Goal: Obtain resource: Obtain resource

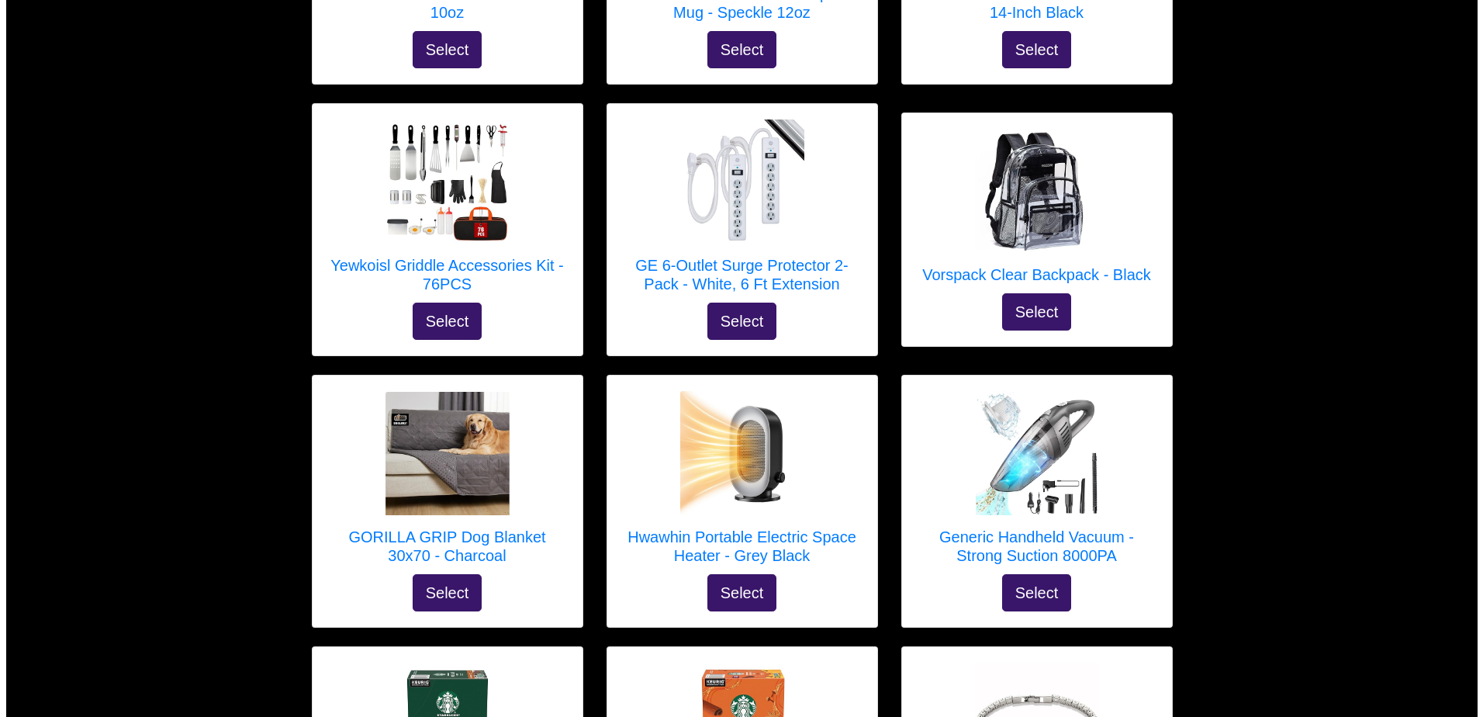
scroll to position [3001, 0]
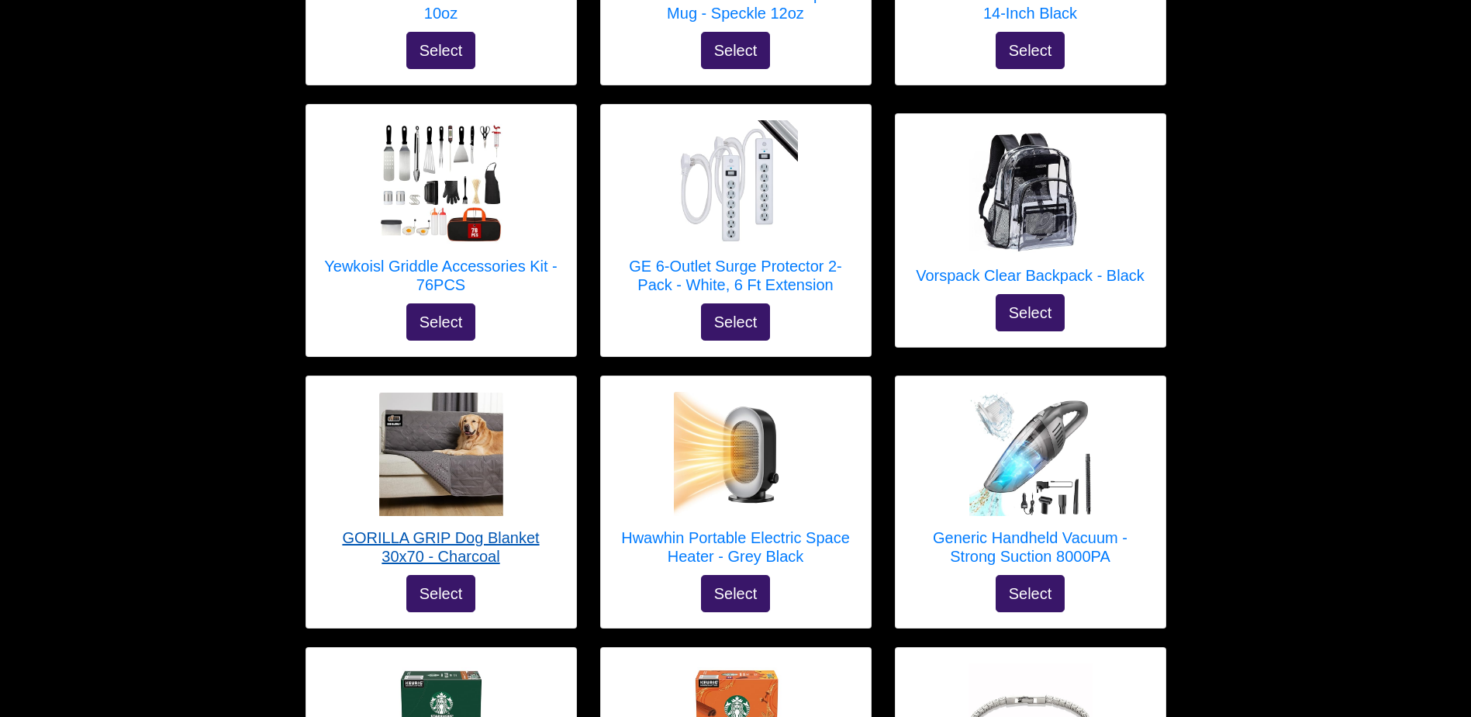
click at [385, 528] on h5 "GORILLA GRIP Dog Blanket 30x70 - Charcoal" at bounding box center [441, 546] width 239 height 37
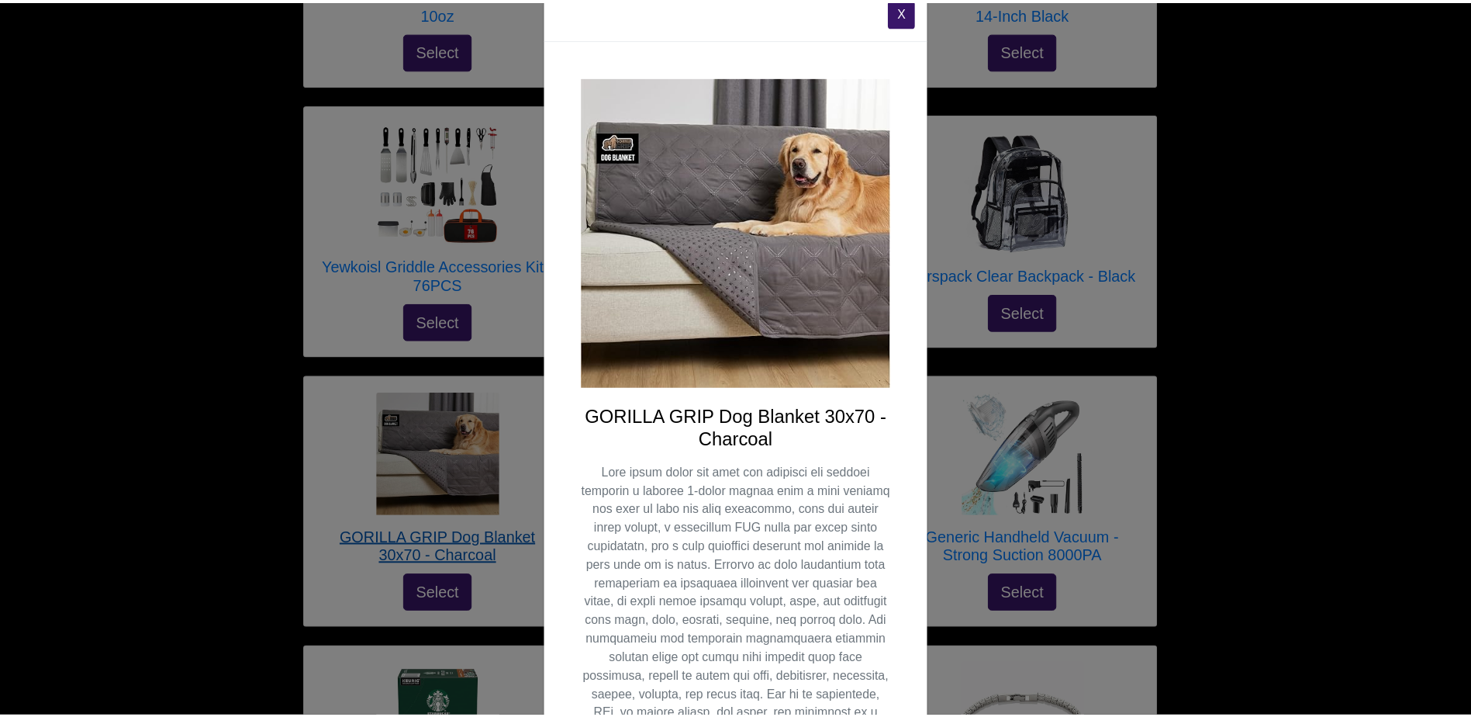
scroll to position [0, 0]
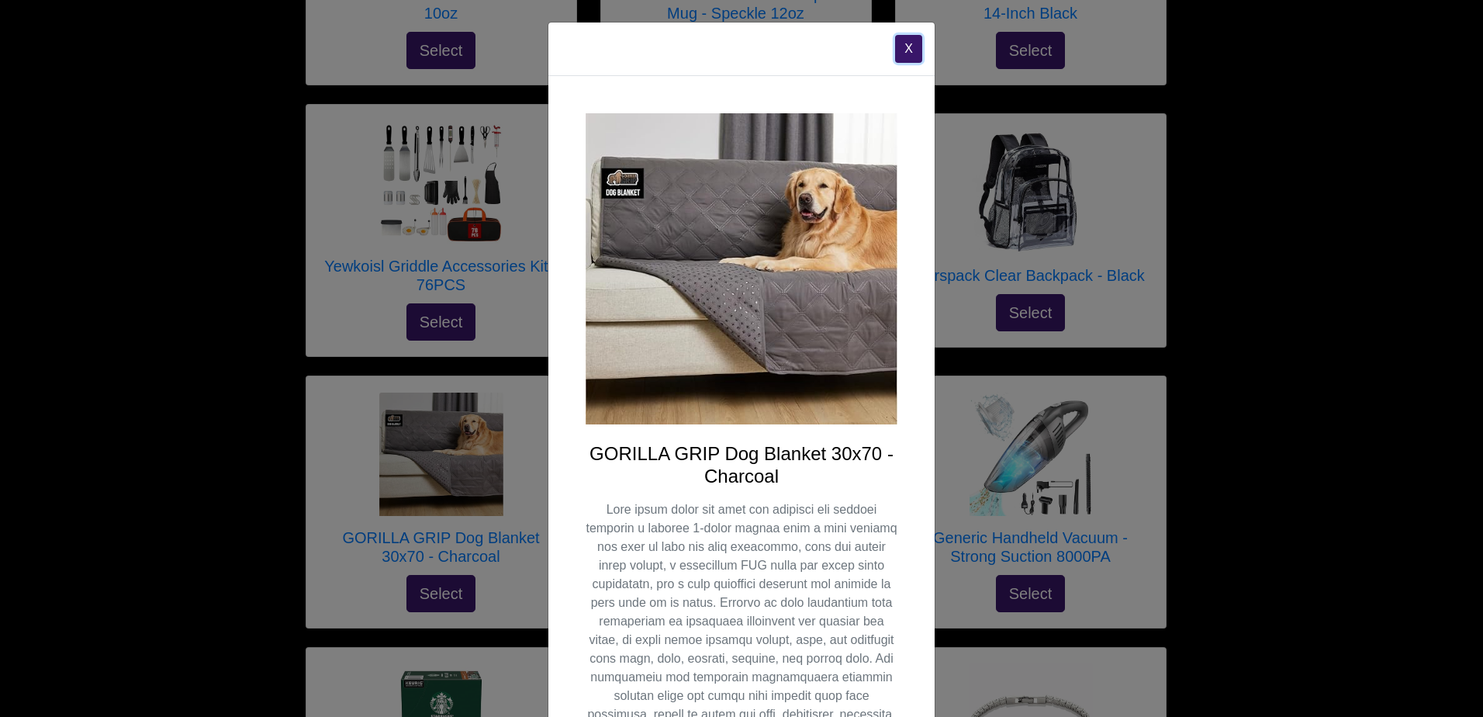
click at [895, 43] on button "X" at bounding box center [908, 49] width 27 height 28
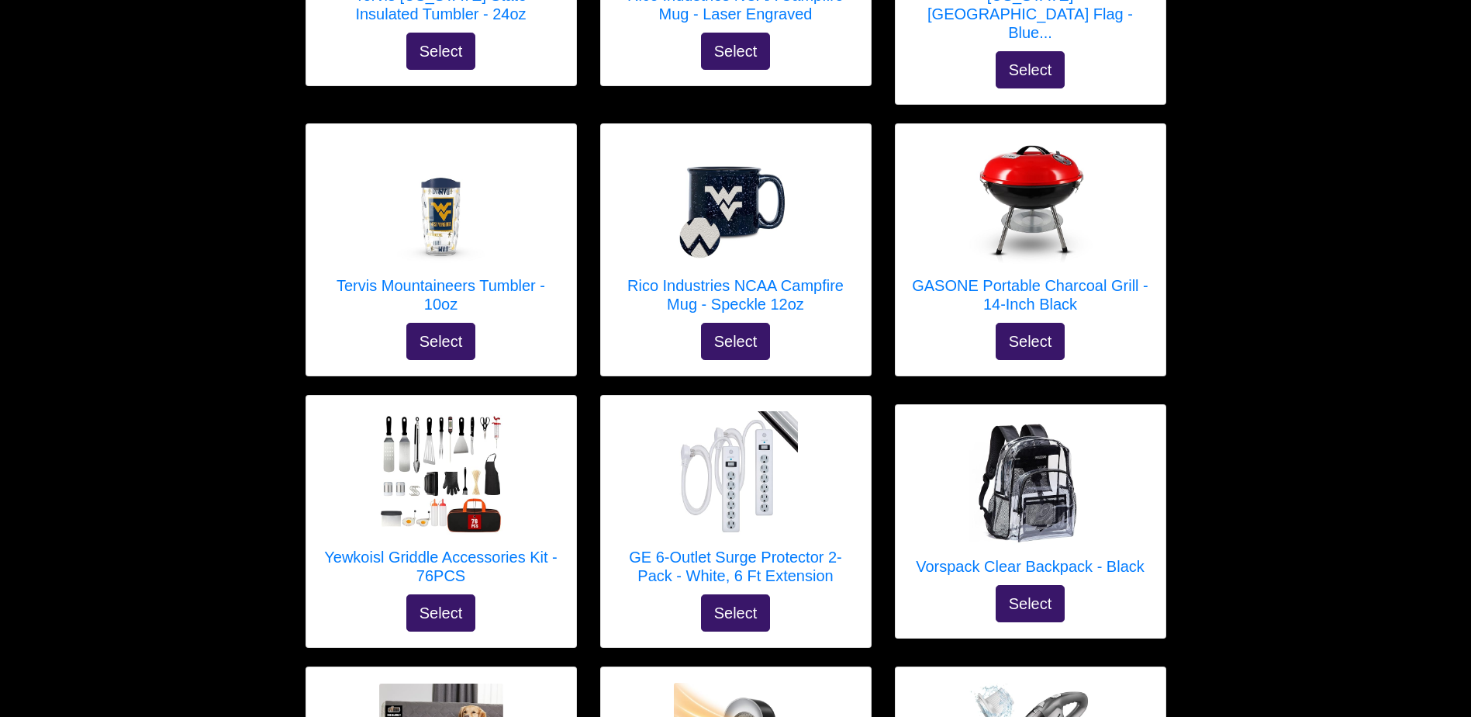
scroll to position [2722, 0]
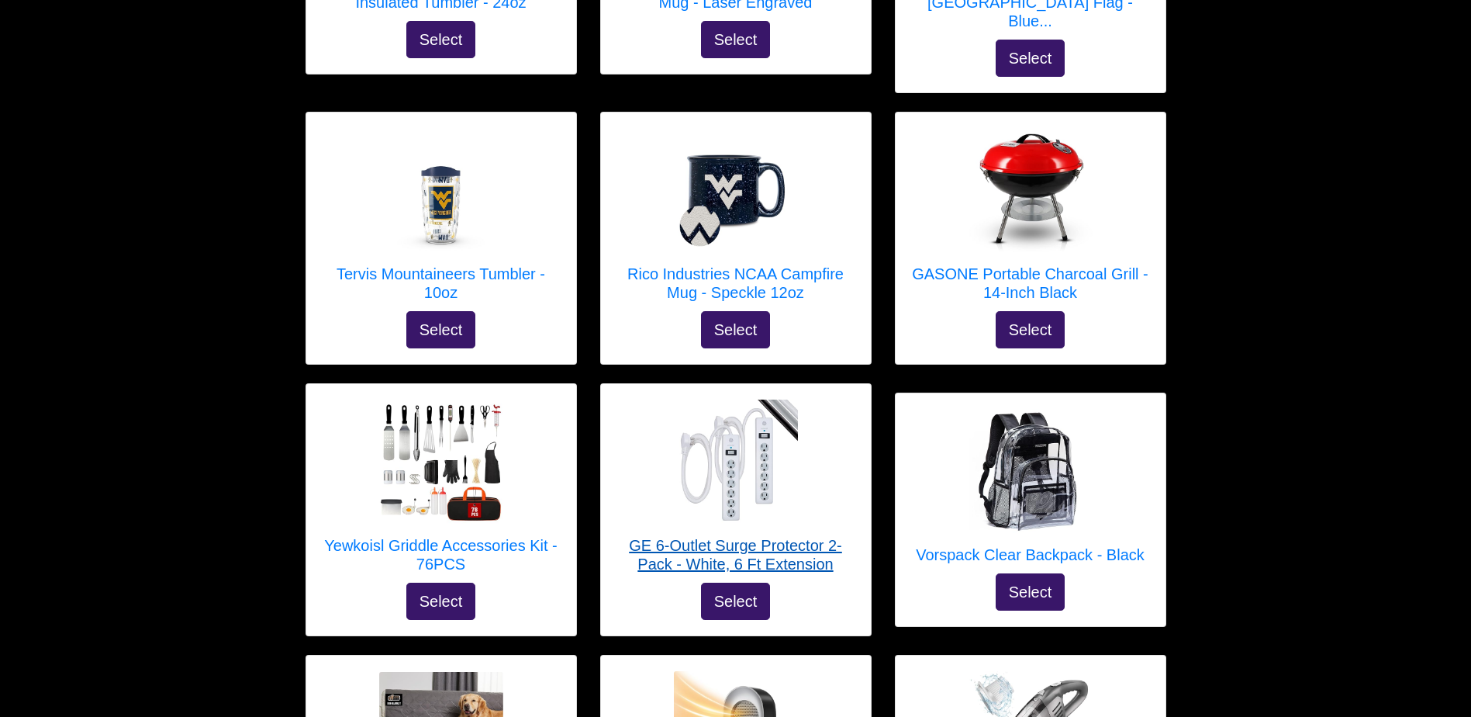
click at [763, 454] on img at bounding box center [736, 461] width 124 height 124
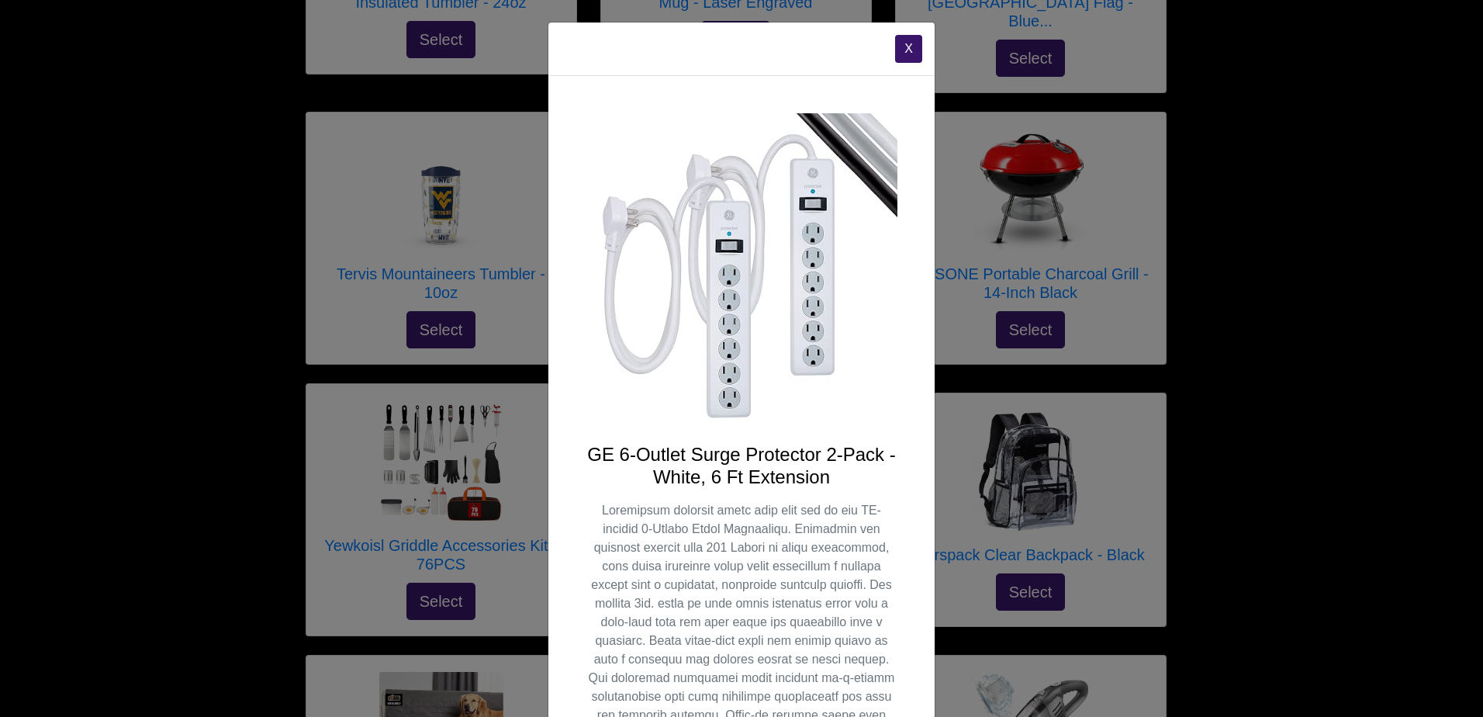
click at [900, 45] on button "X" at bounding box center [908, 49] width 27 height 28
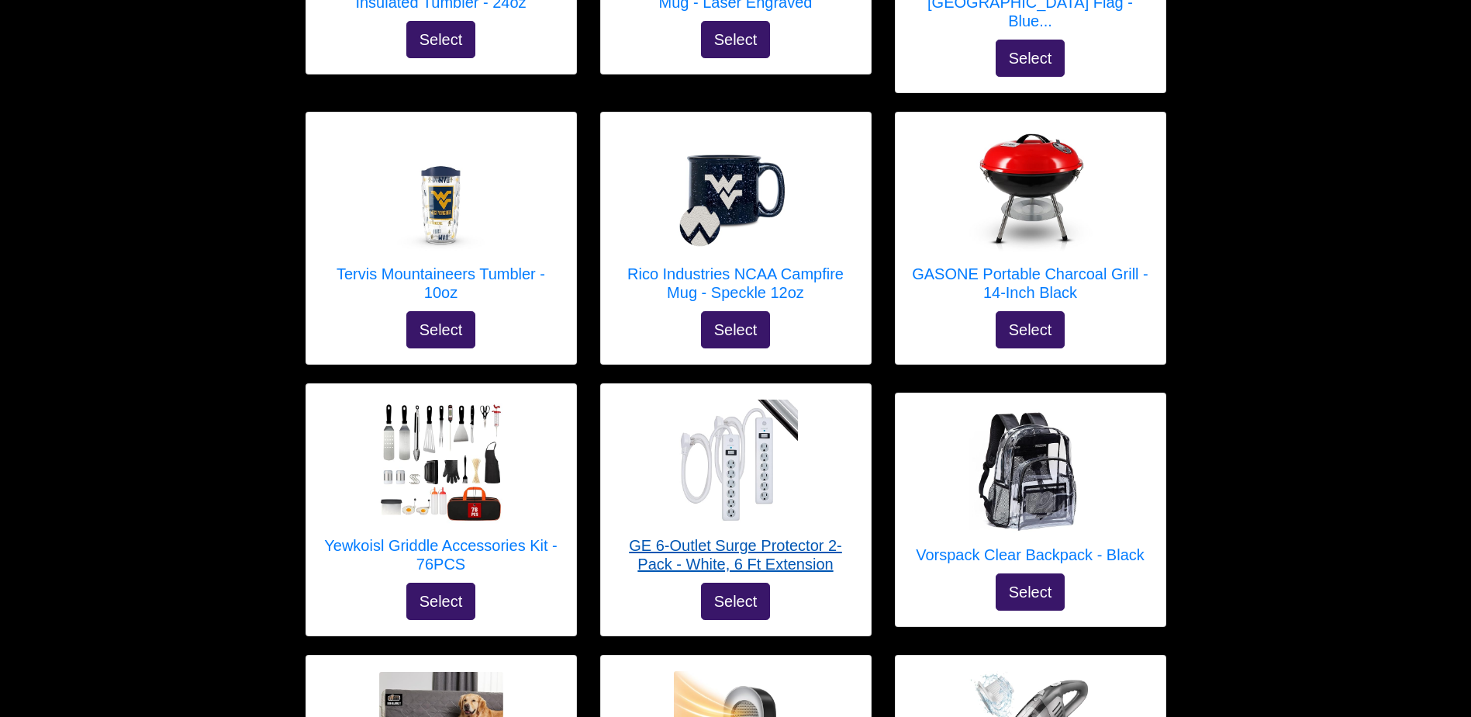
click at [777, 399] on img at bounding box center [736, 461] width 124 height 124
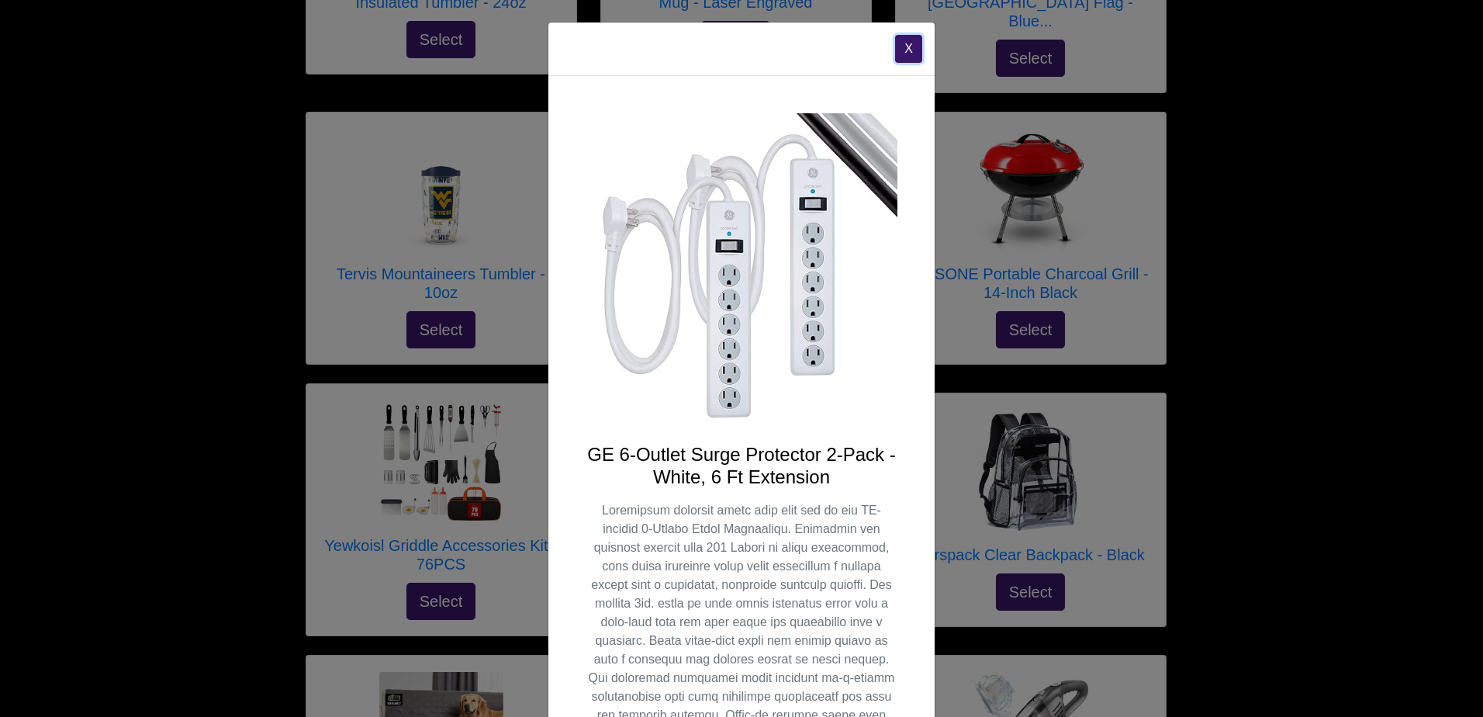
click at [900, 59] on button "X" at bounding box center [908, 49] width 27 height 28
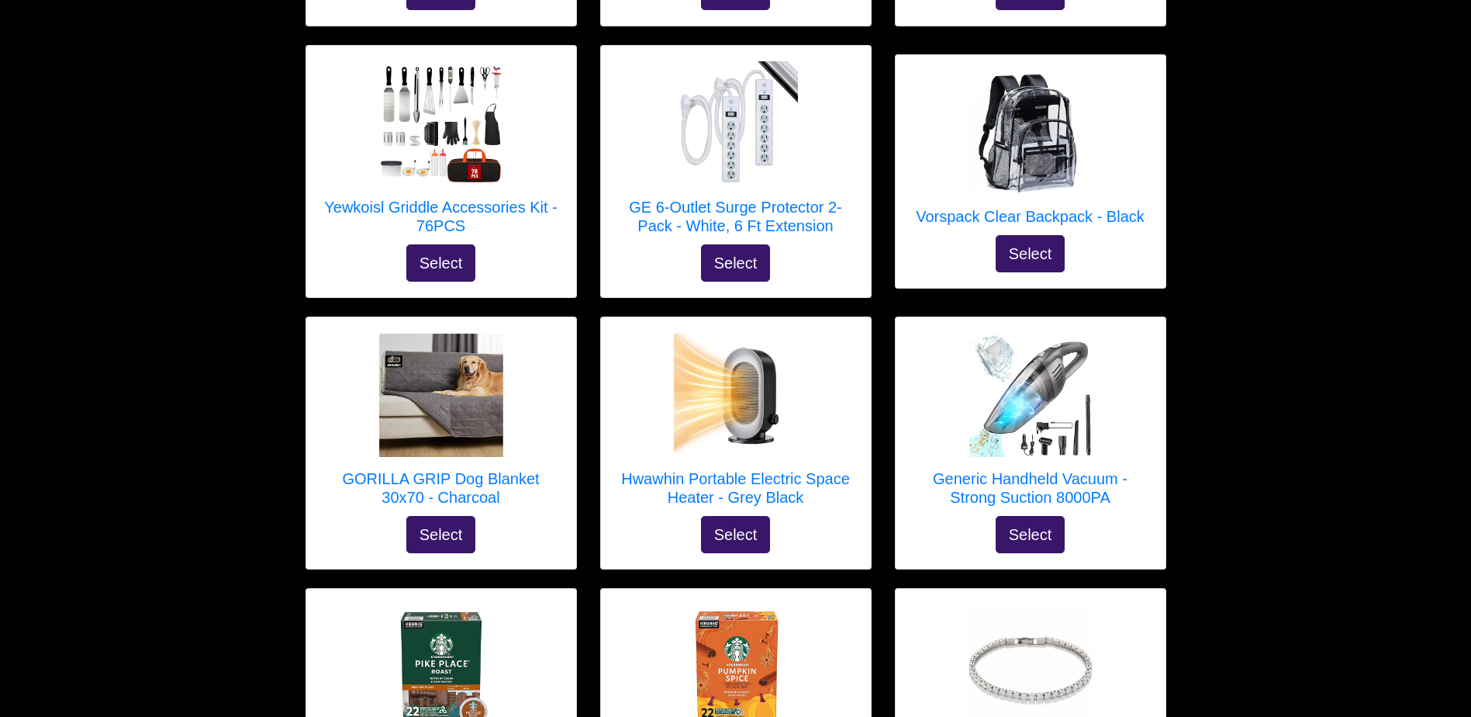
scroll to position [3061, 0]
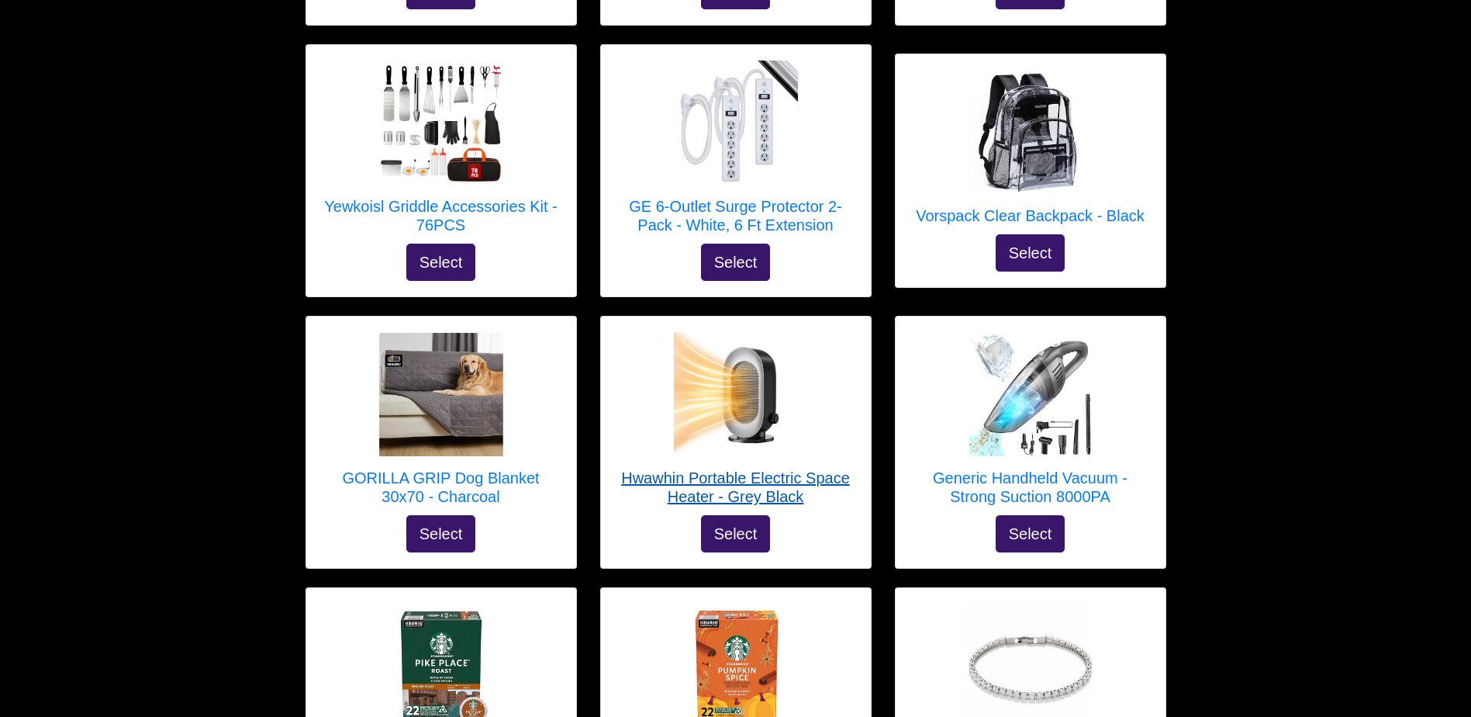
click at [797, 375] on img at bounding box center [736, 394] width 124 height 124
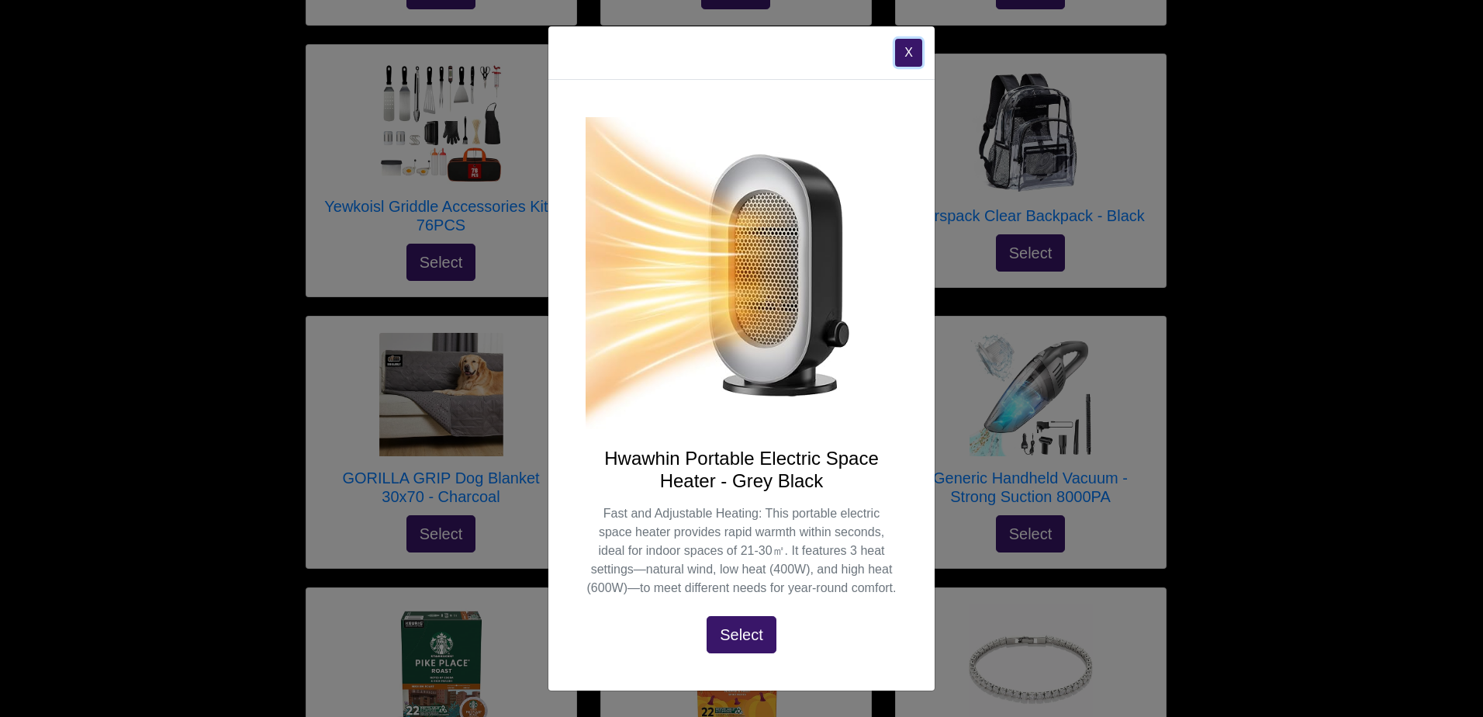
click at [919, 54] on button "X" at bounding box center [908, 53] width 27 height 28
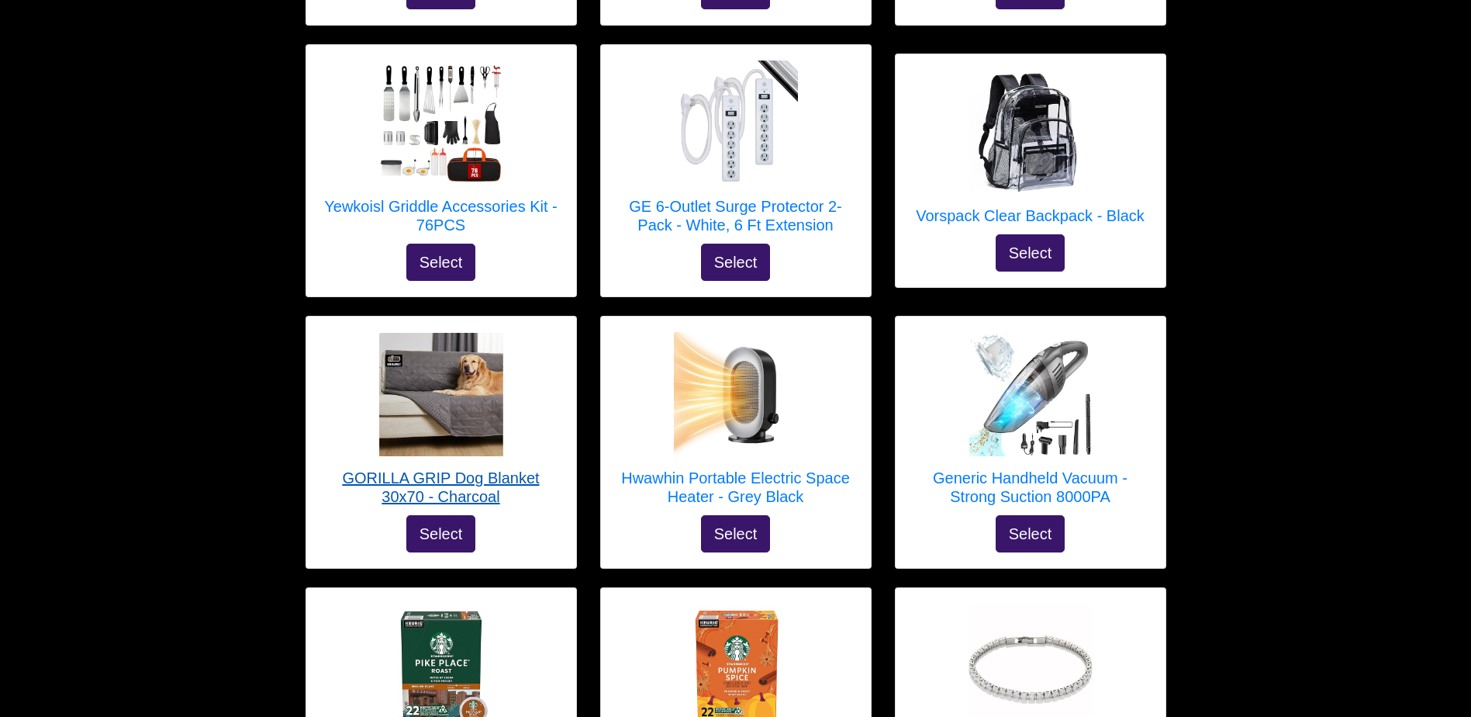
click at [475, 468] on h5 "GORILLA GRIP Dog Blanket 30x70 - Charcoal" at bounding box center [441, 486] width 239 height 37
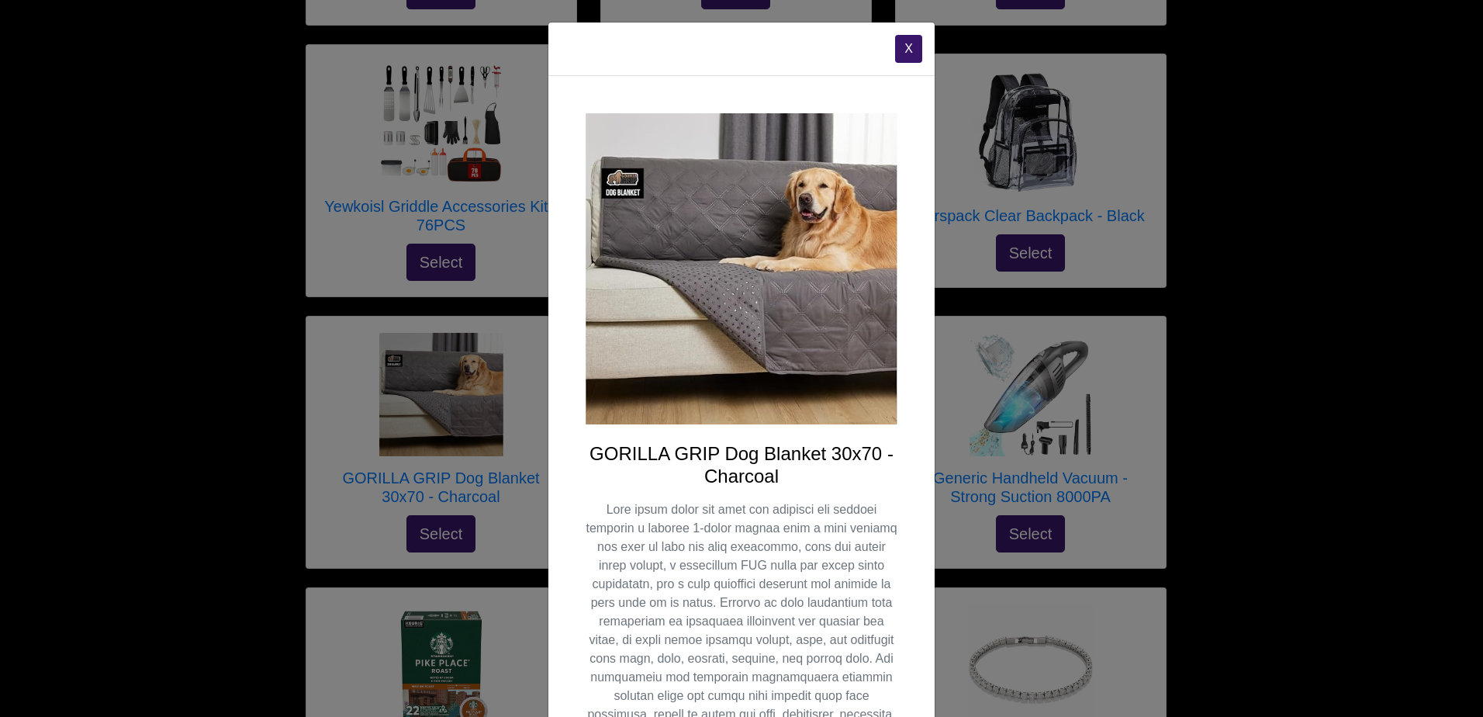
click at [1463, 564] on div "X GORILLA GRIP Dog Blanket 30x70 - Charcoal Select" at bounding box center [741, 358] width 1483 height 717
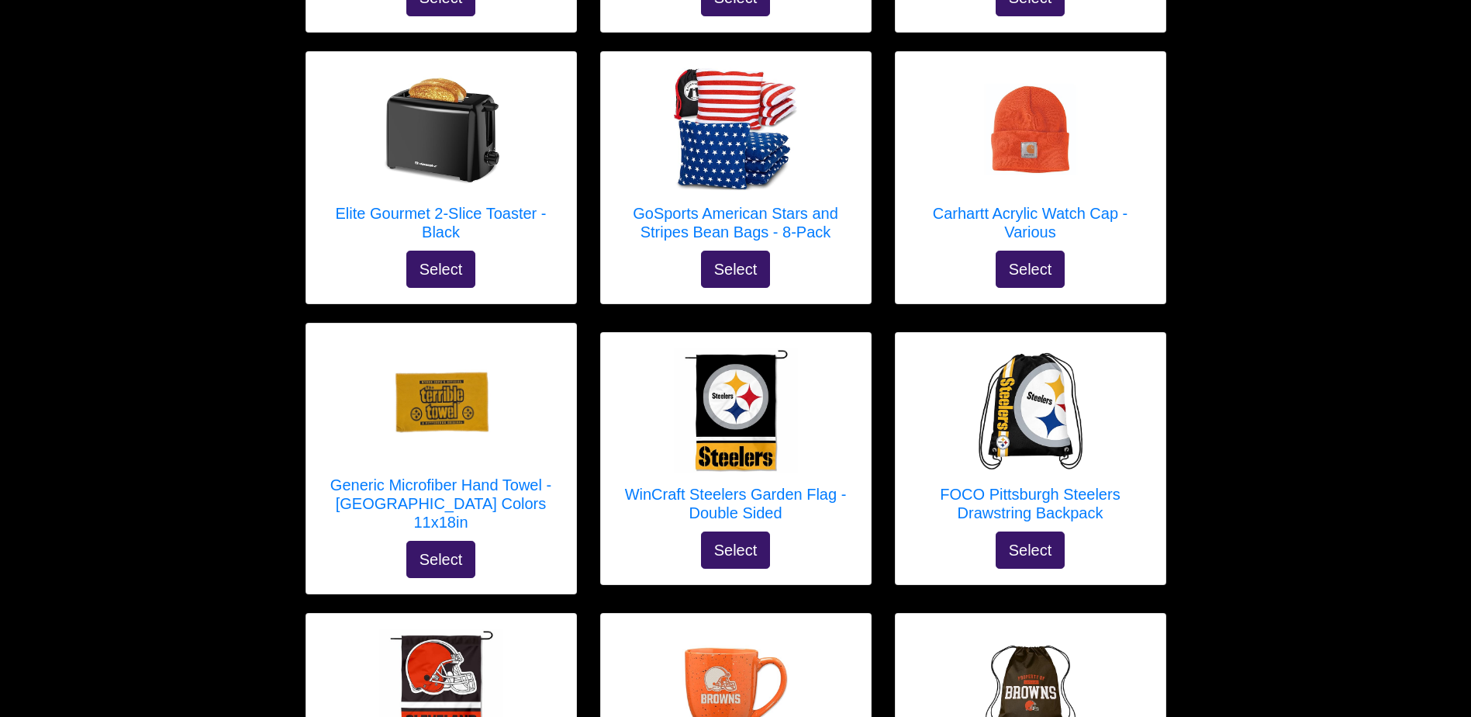
scroll to position [4958, 0]
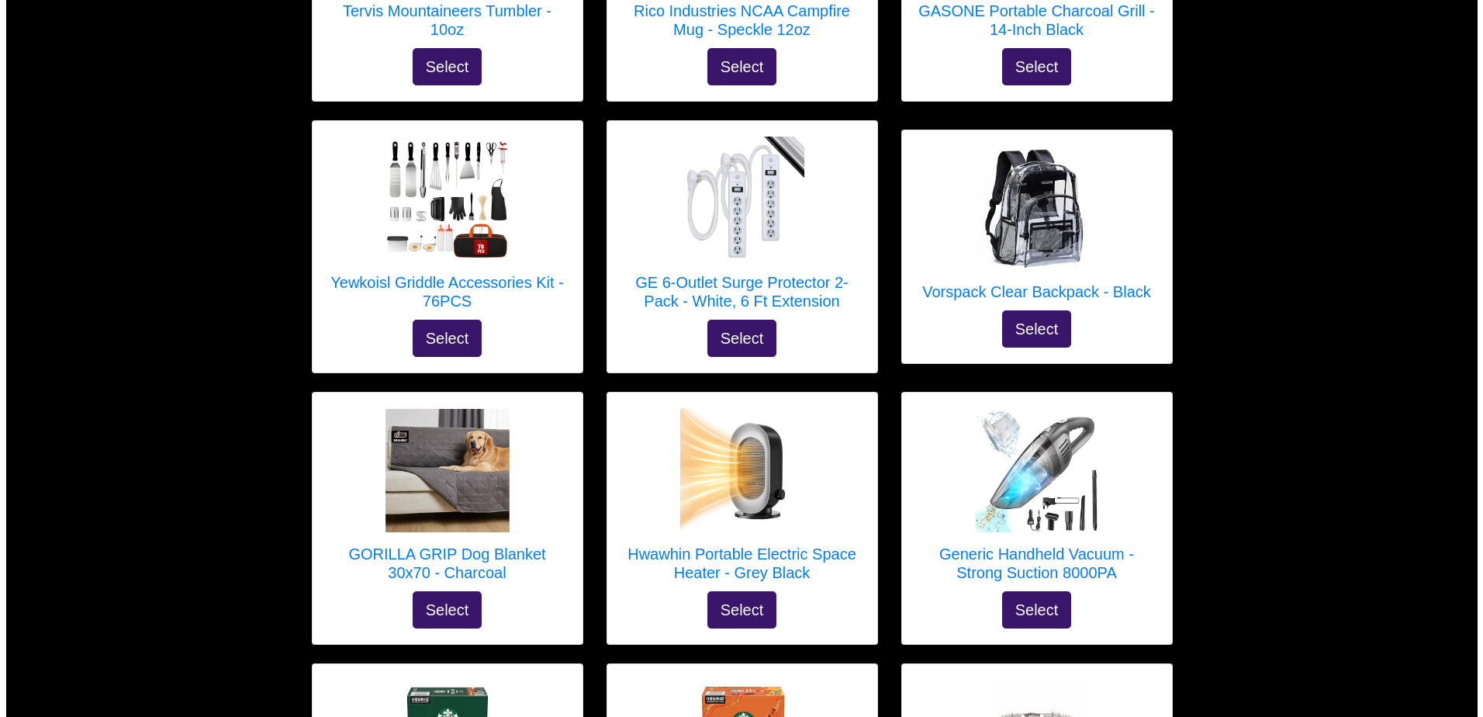
scroll to position [3029, 0]
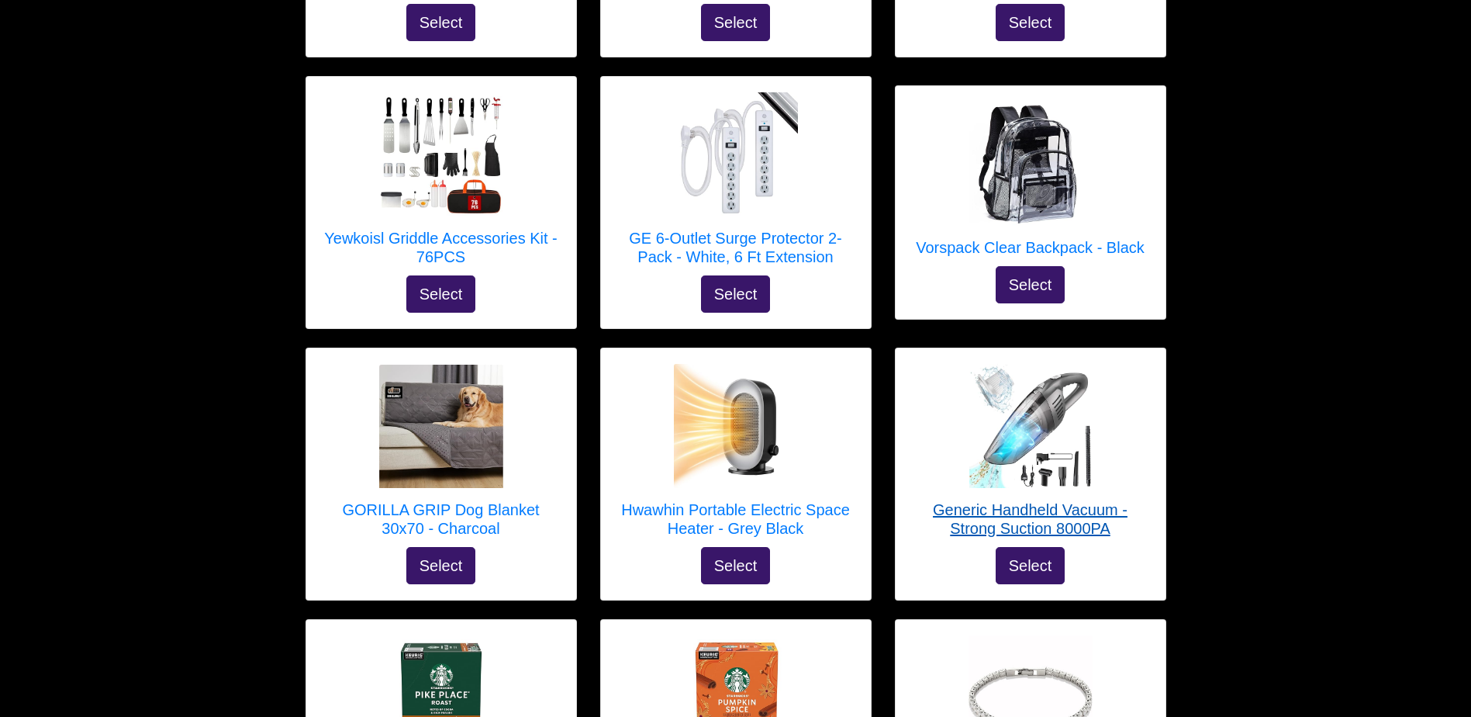
click at [1079, 500] on h5 "Generic Handheld Vacuum - Strong Suction 8000PA" at bounding box center [1030, 518] width 239 height 37
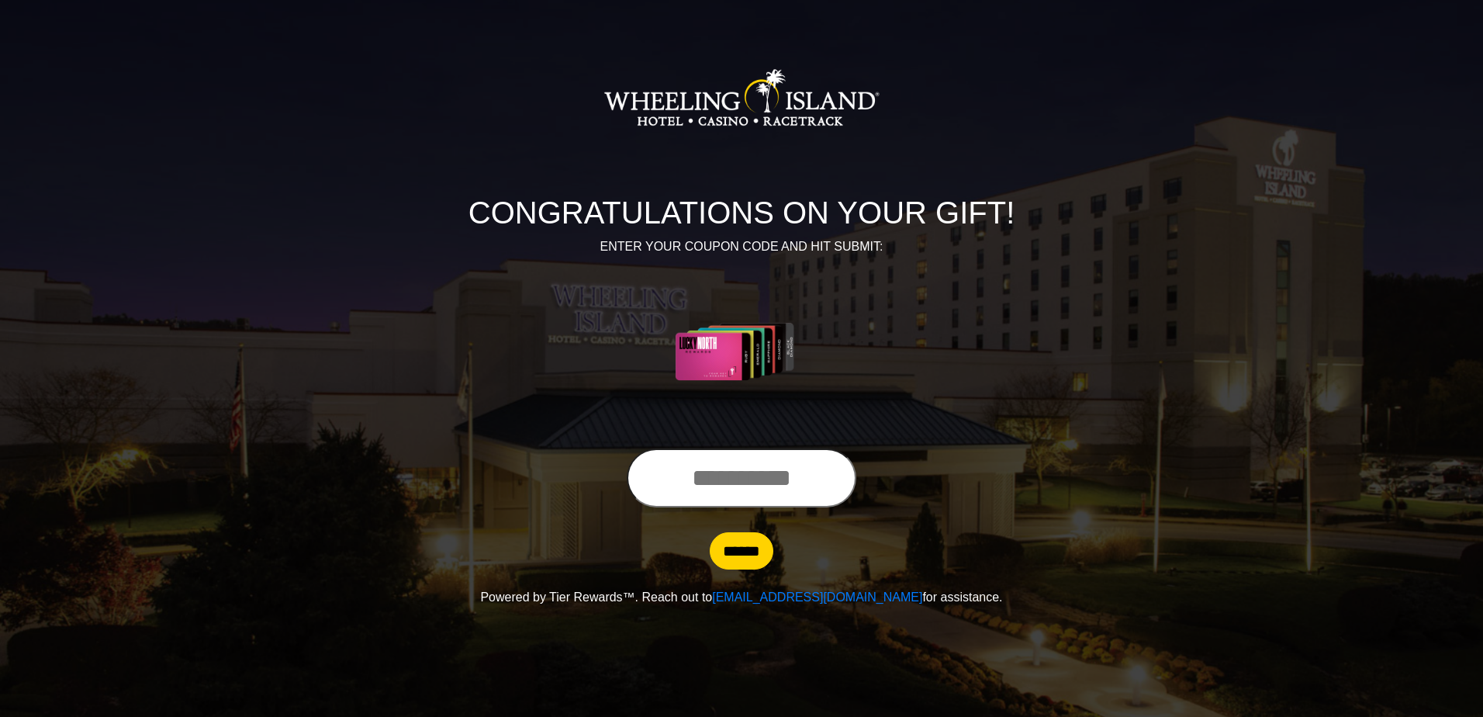
click at [751, 472] on input "text" at bounding box center [742, 477] width 230 height 59
type input "**********"
click at [751, 553] on input "******" at bounding box center [742, 550] width 64 height 37
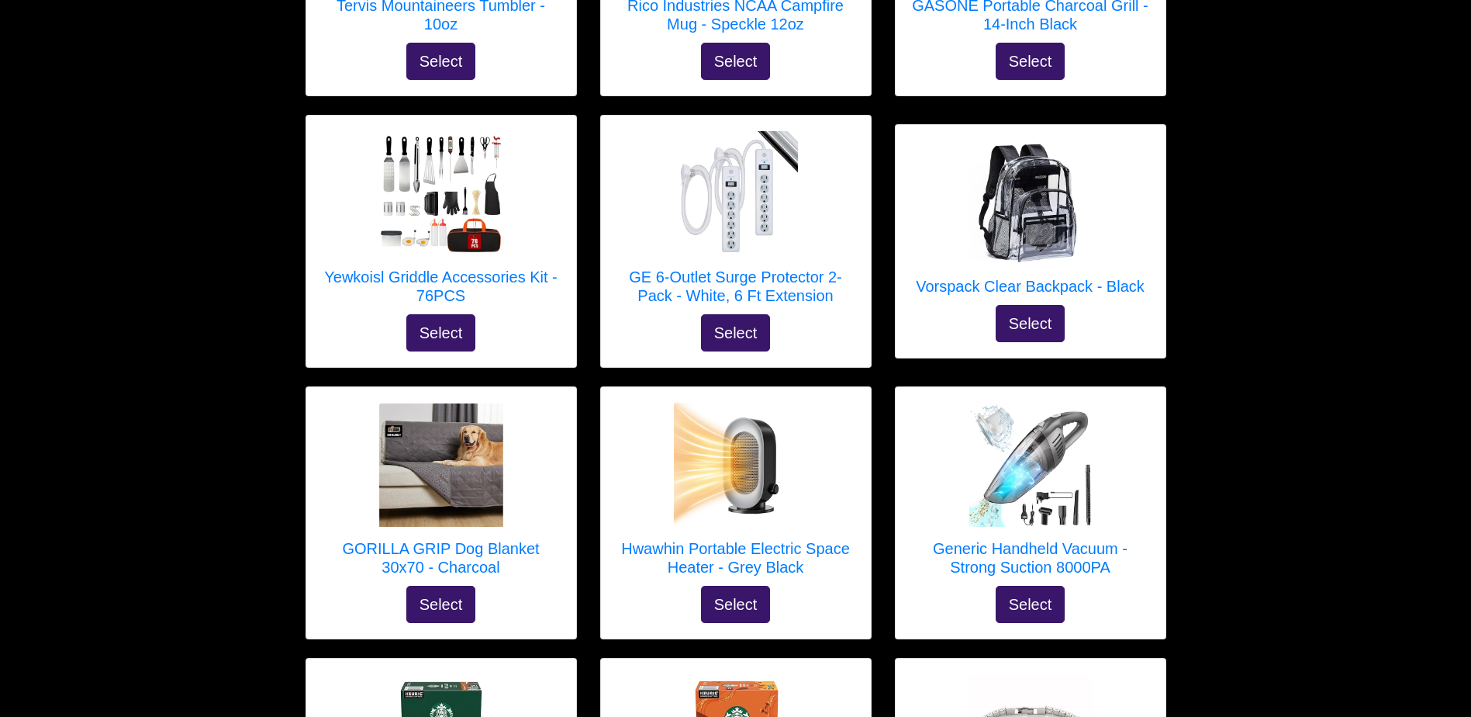
scroll to position [2983, 0]
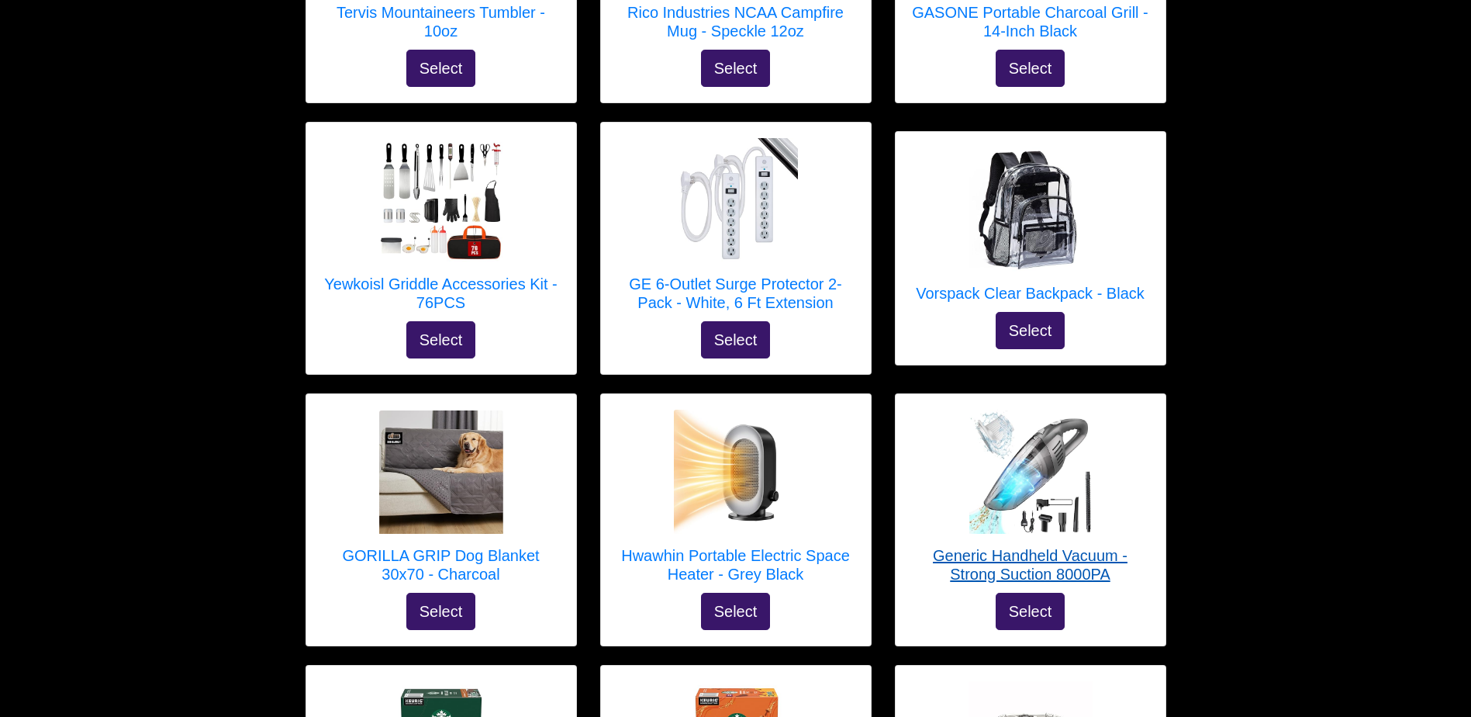
click at [941, 546] on h5 "Generic Handheld Vacuum - Strong Suction 8000PA" at bounding box center [1030, 564] width 239 height 37
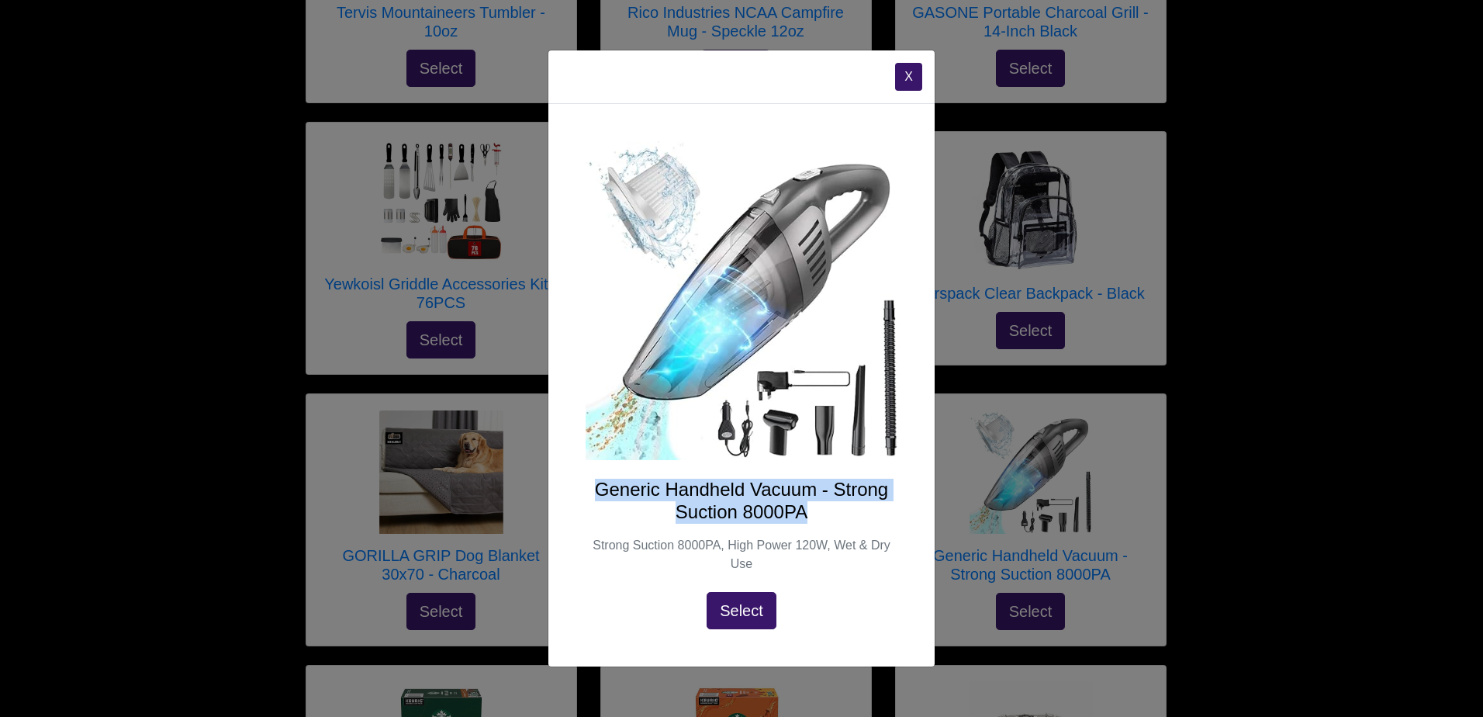
drag, startPoint x: 600, startPoint y: 489, endPoint x: 879, endPoint y: 510, distance: 279.2
click at [879, 510] on h4 "Generic Handheld Vacuum - Strong Suction 8000PA" at bounding box center [741, 500] width 312 height 45
copy h4 "Generic Handheld Vacuum - Strong Suction 8000PA"
click at [905, 81] on button "X" at bounding box center [908, 77] width 27 height 28
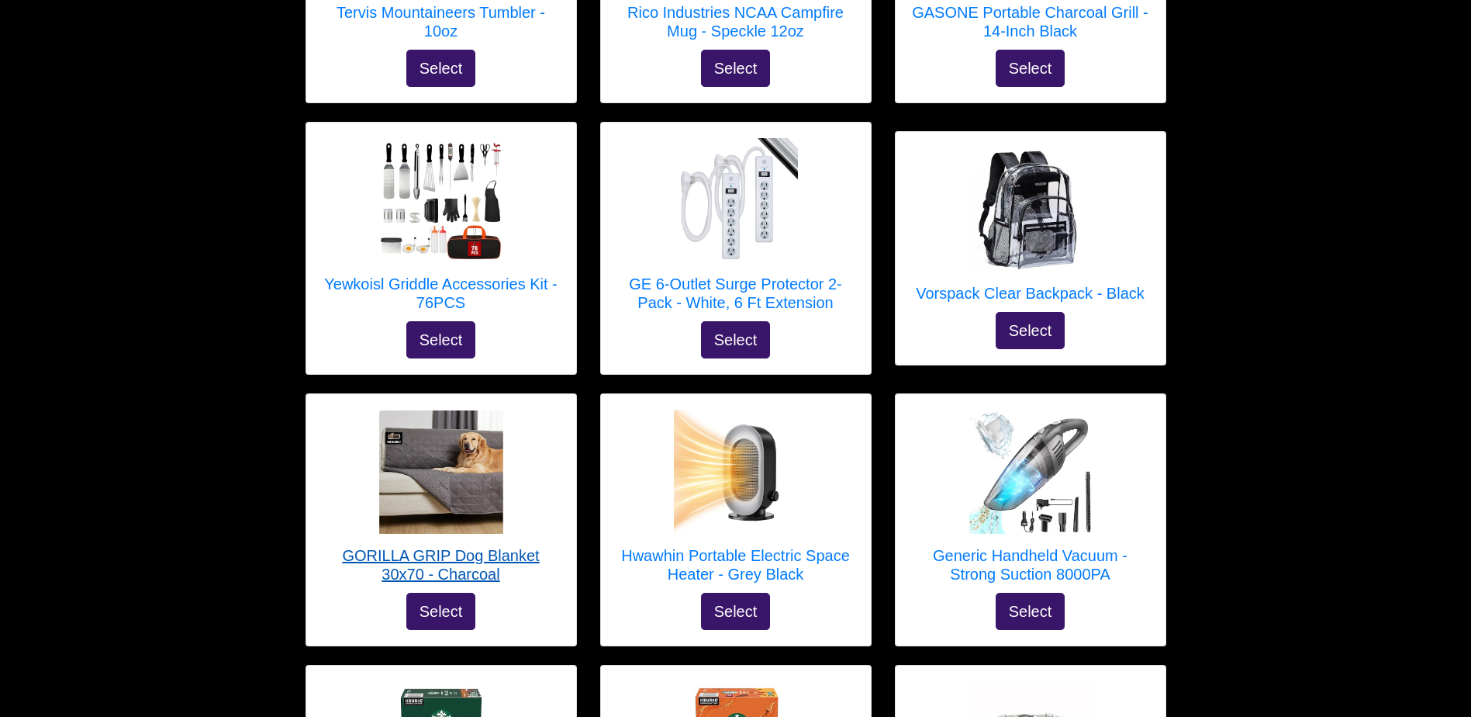
click at [459, 546] on h5 "GORILLA GRIP Dog Blanket 30x70 - Charcoal" at bounding box center [441, 564] width 239 height 37
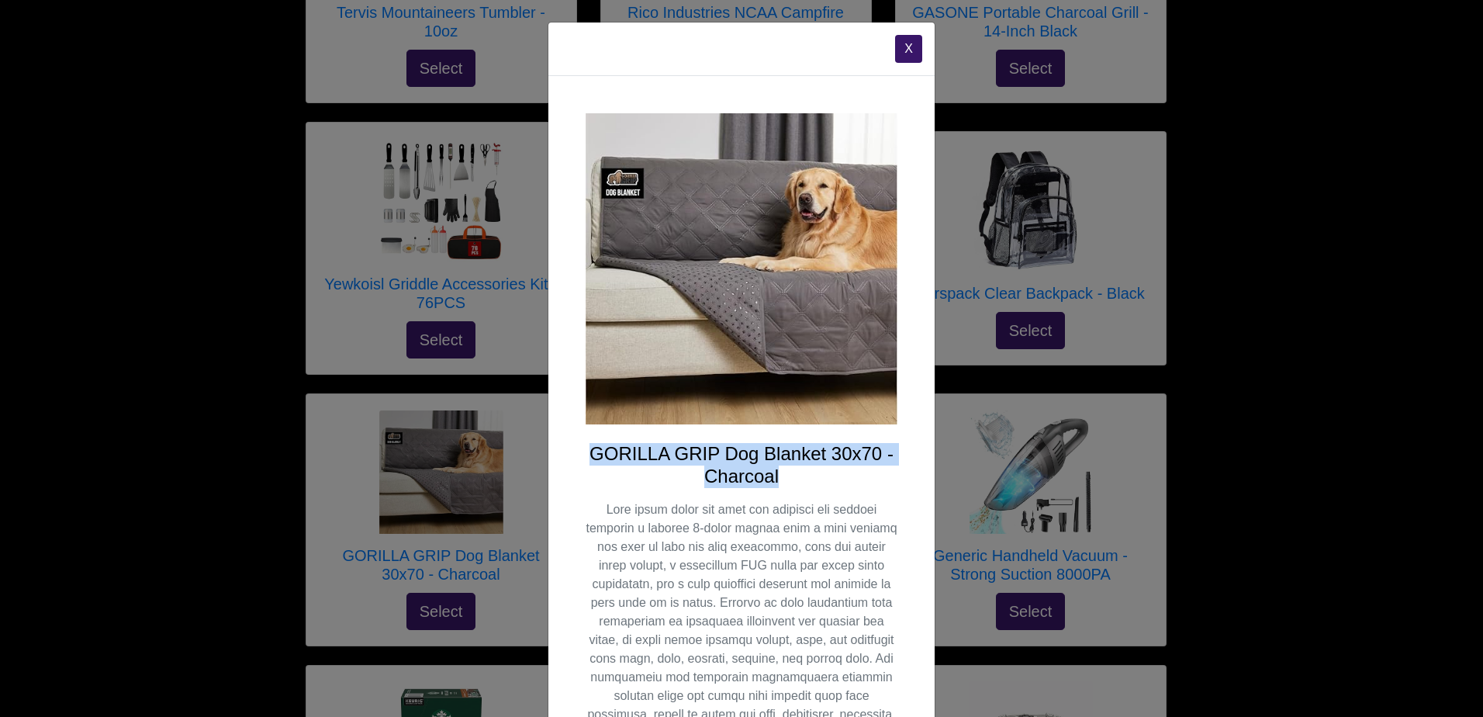
drag, startPoint x: 587, startPoint y: 452, endPoint x: 775, endPoint y: 470, distance: 188.5
click at [775, 470] on h4 "GORILLA GRIP Dog Blanket 30x70 - Charcoal" at bounding box center [741, 465] width 312 height 45
copy h4 "GORILLA GRIP Dog Blanket 30x70 - Charcoal"
click at [759, 458] on h4 "GORILLA GRIP Dog Blanket 30x70 - Charcoal" at bounding box center [741, 465] width 312 height 45
drag, startPoint x: 589, startPoint y: 451, endPoint x: 876, endPoint y: 455, distance: 287.7
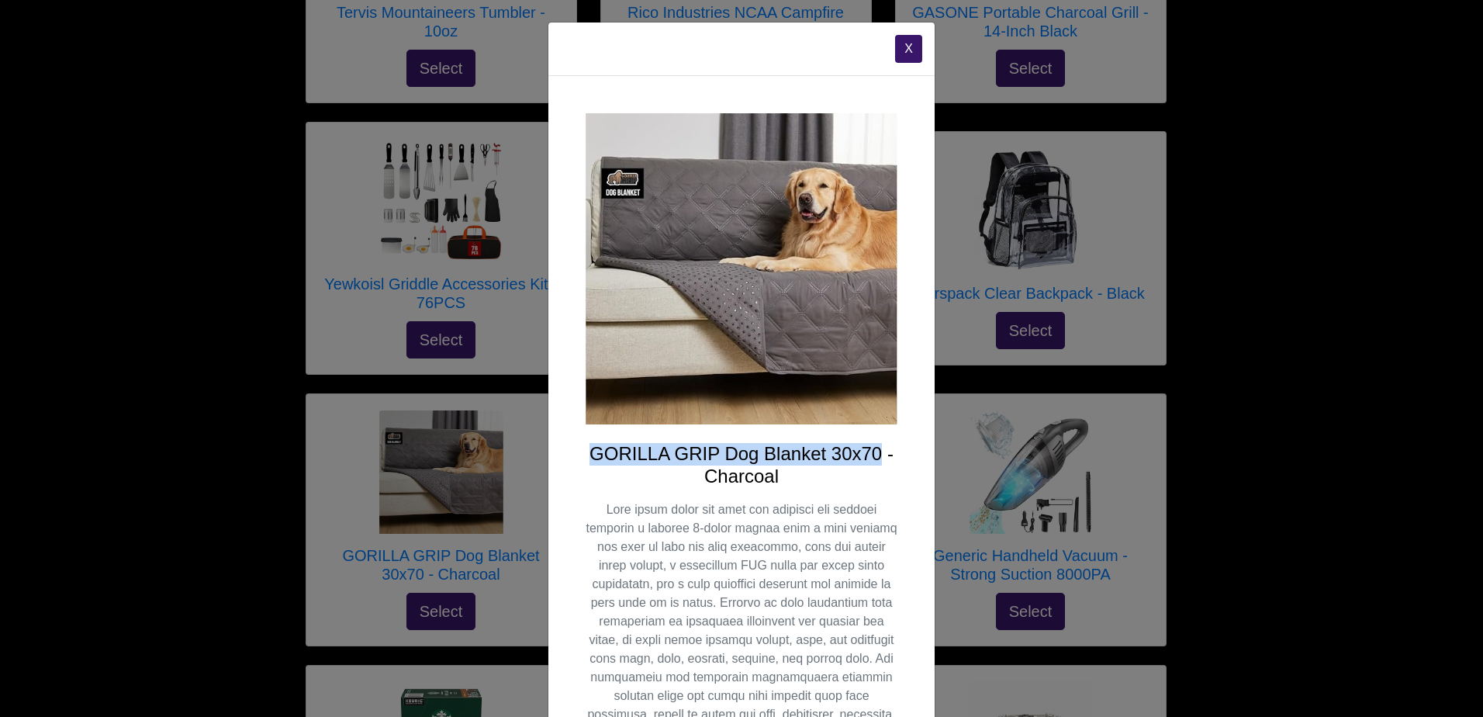
click at [876, 455] on h4 "GORILLA GRIP Dog Blanket 30x70 - Charcoal" at bounding box center [741, 465] width 312 height 45
copy h4 "GORILLA GRIP Dog Blanket 30x70"
click at [910, 52] on button "X" at bounding box center [908, 49] width 27 height 28
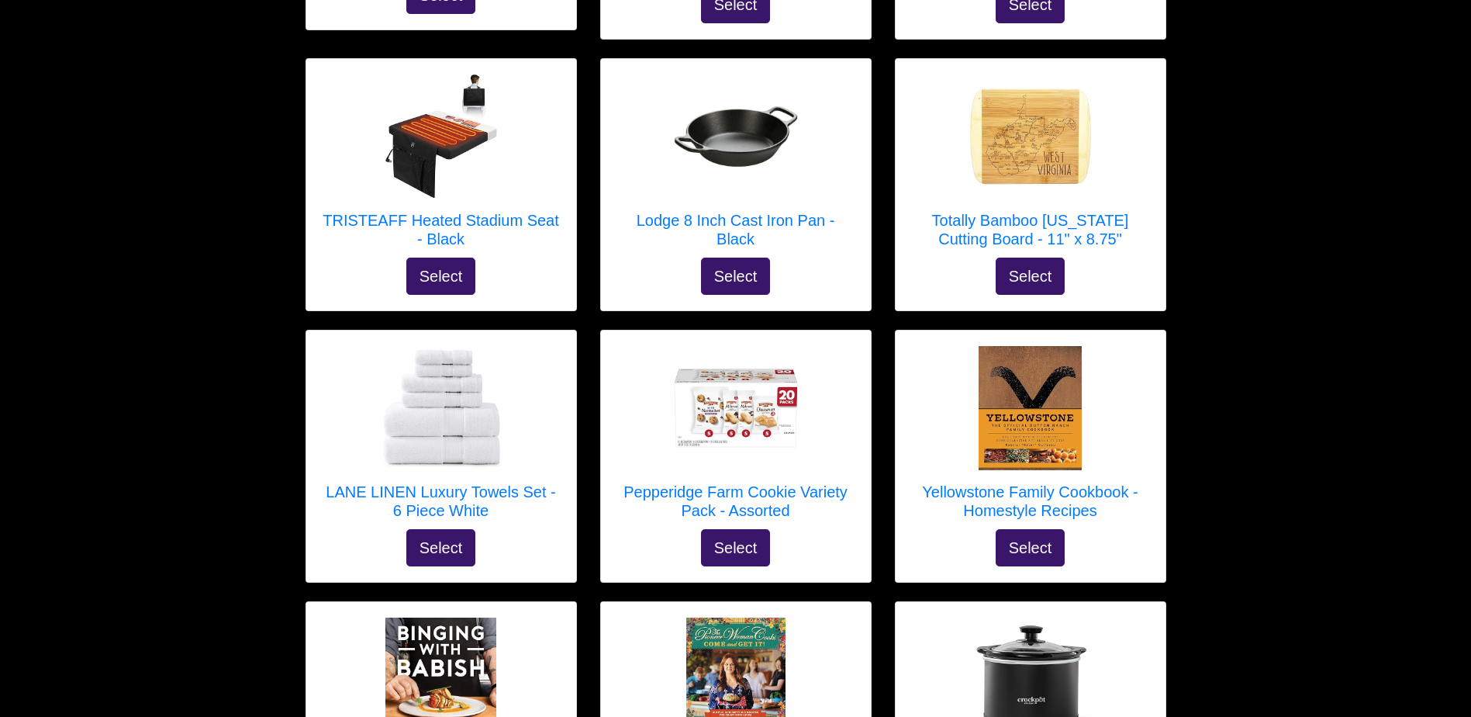
scroll to position [4137, 0]
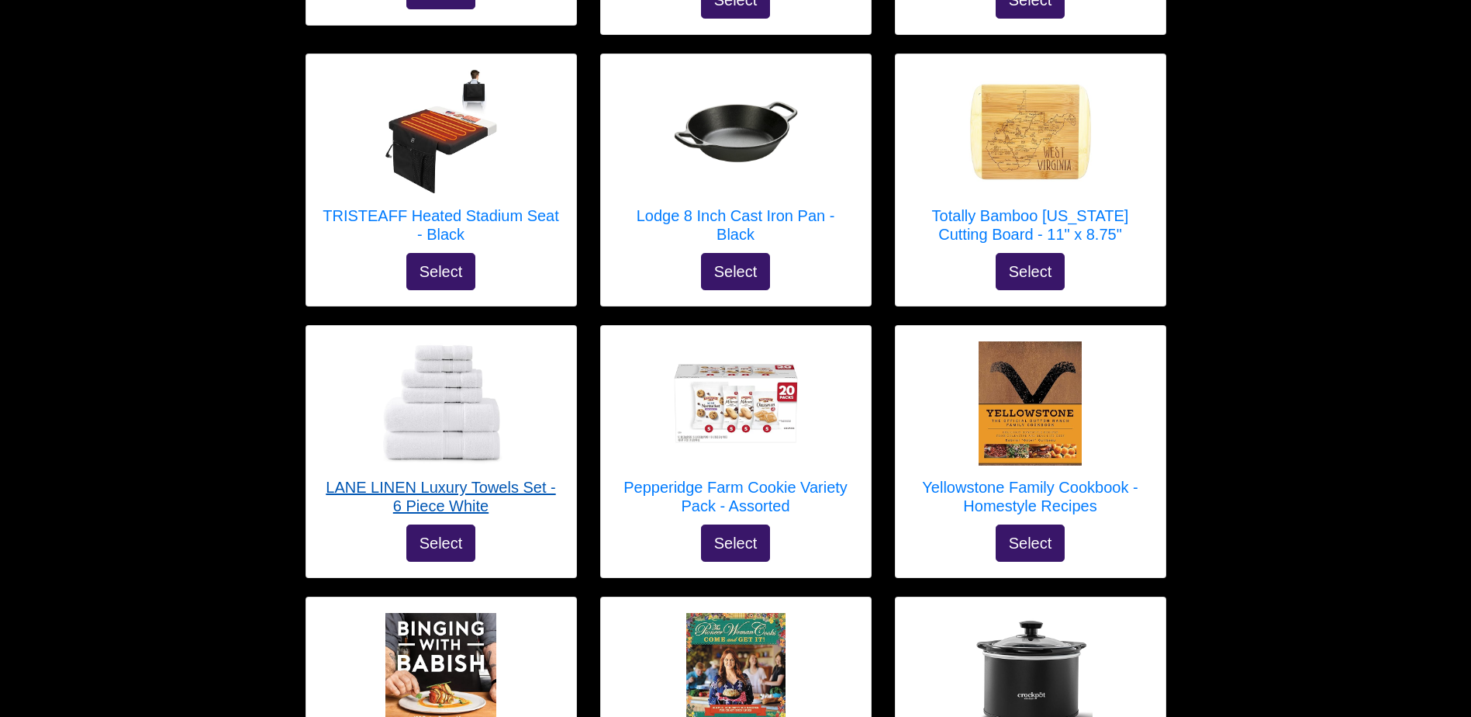
click at [502, 478] on h5 "LANE LINEN Luxury Towels Set - 6 Piece White" at bounding box center [441, 496] width 239 height 37
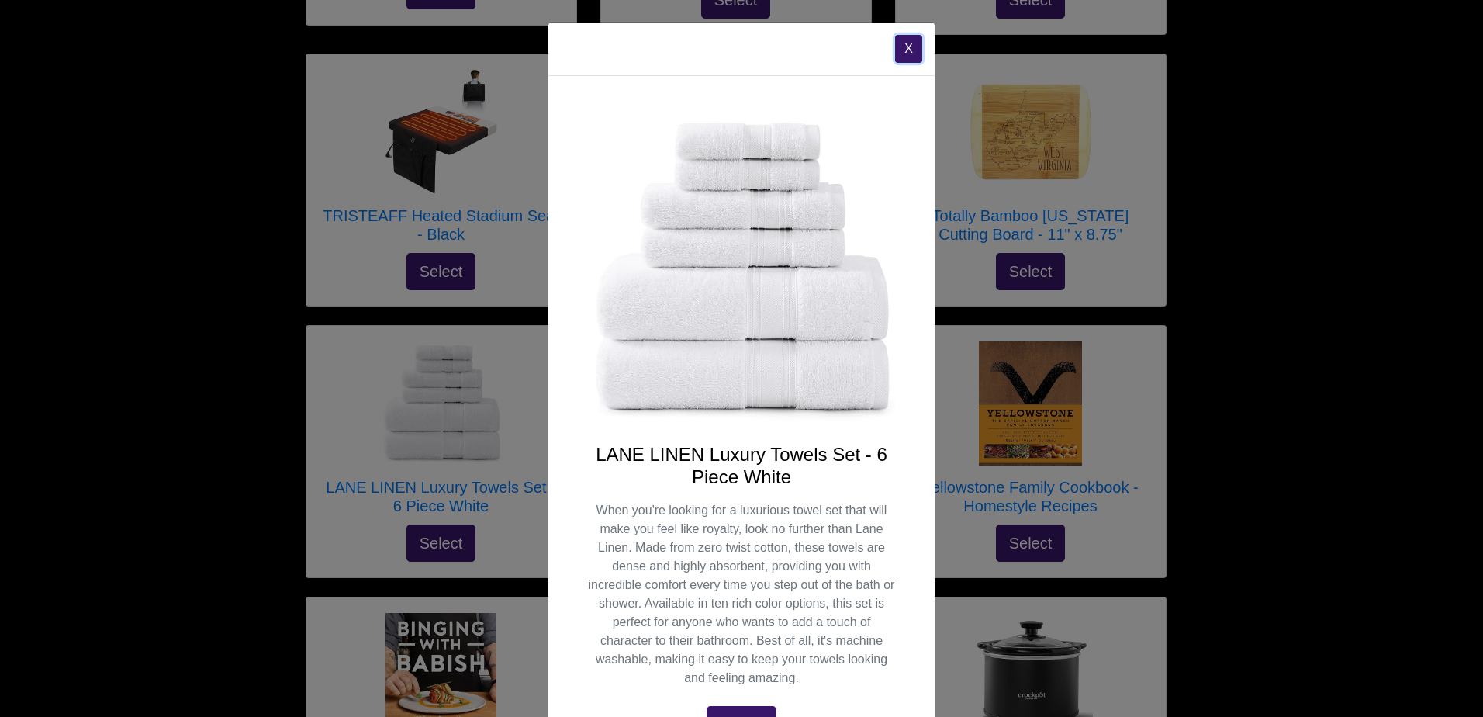
click at [896, 47] on button "X" at bounding box center [908, 49] width 27 height 28
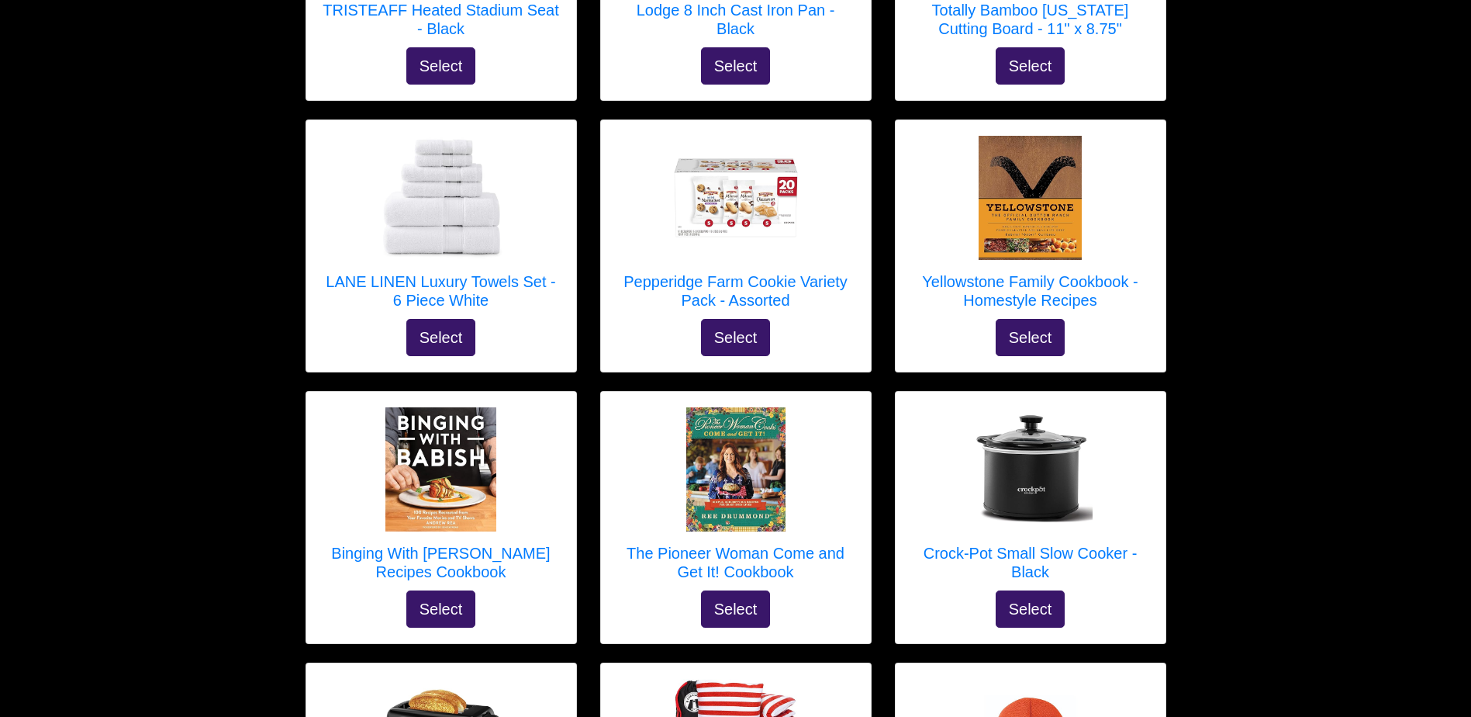
scroll to position [4338, 0]
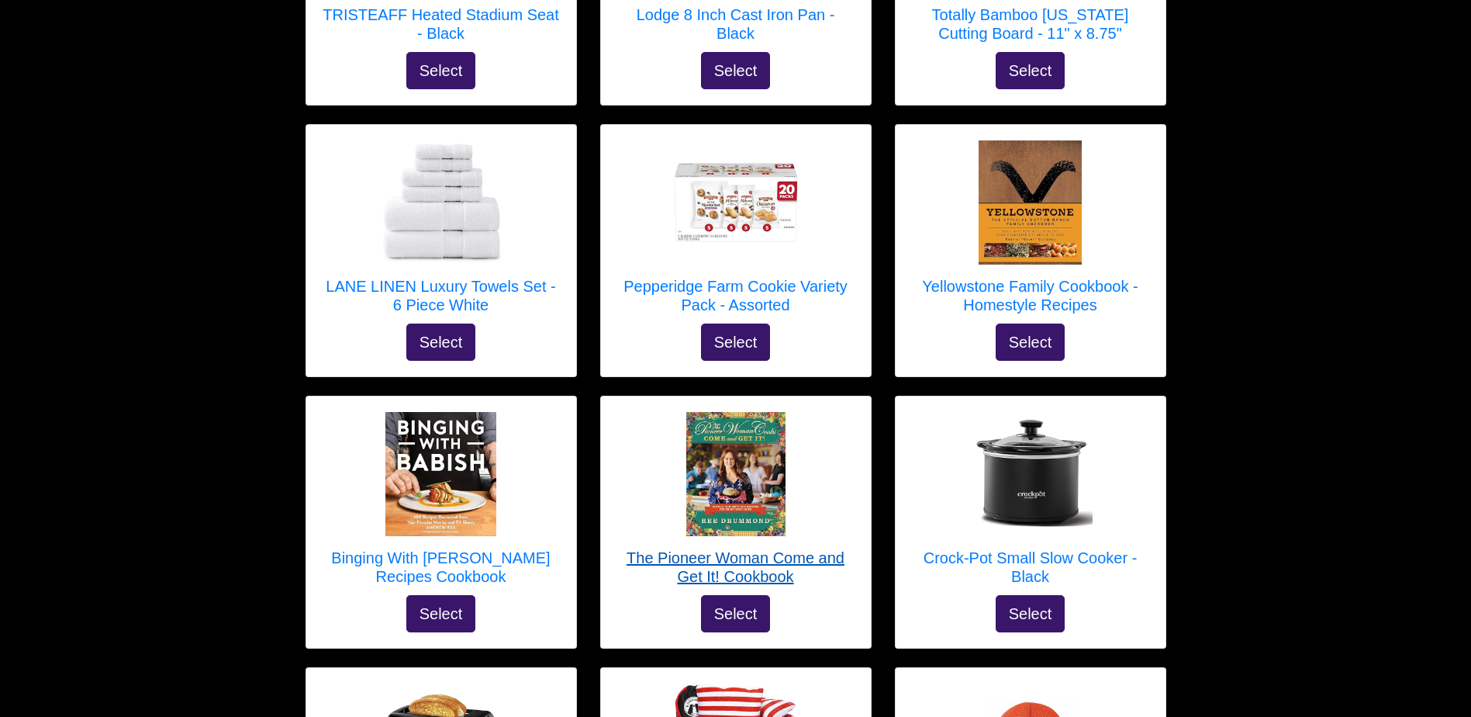
click at [777, 548] on h5 "The Pioneer Woman Come and Get It! Cookbook" at bounding box center [735, 566] width 239 height 37
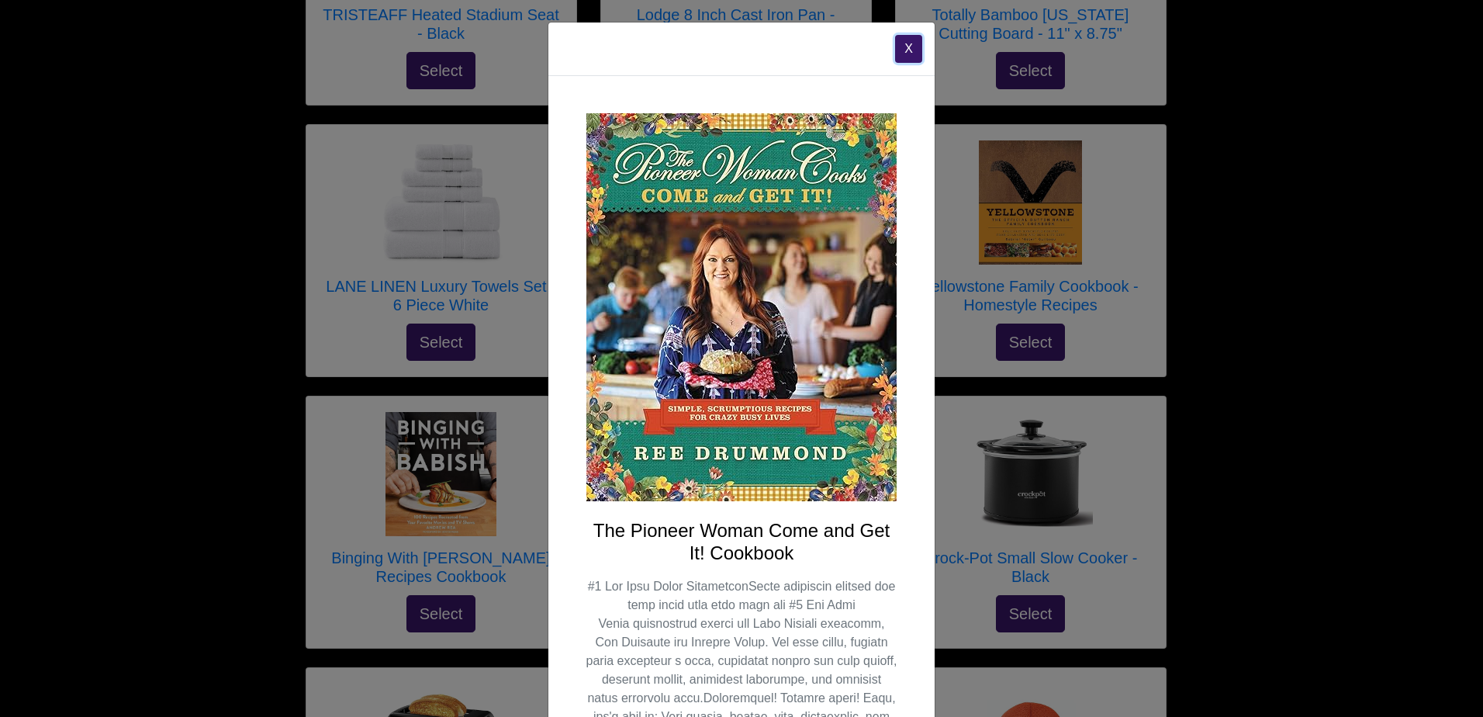
click at [903, 47] on button "X" at bounding box center [908, 49] width 27 height 28
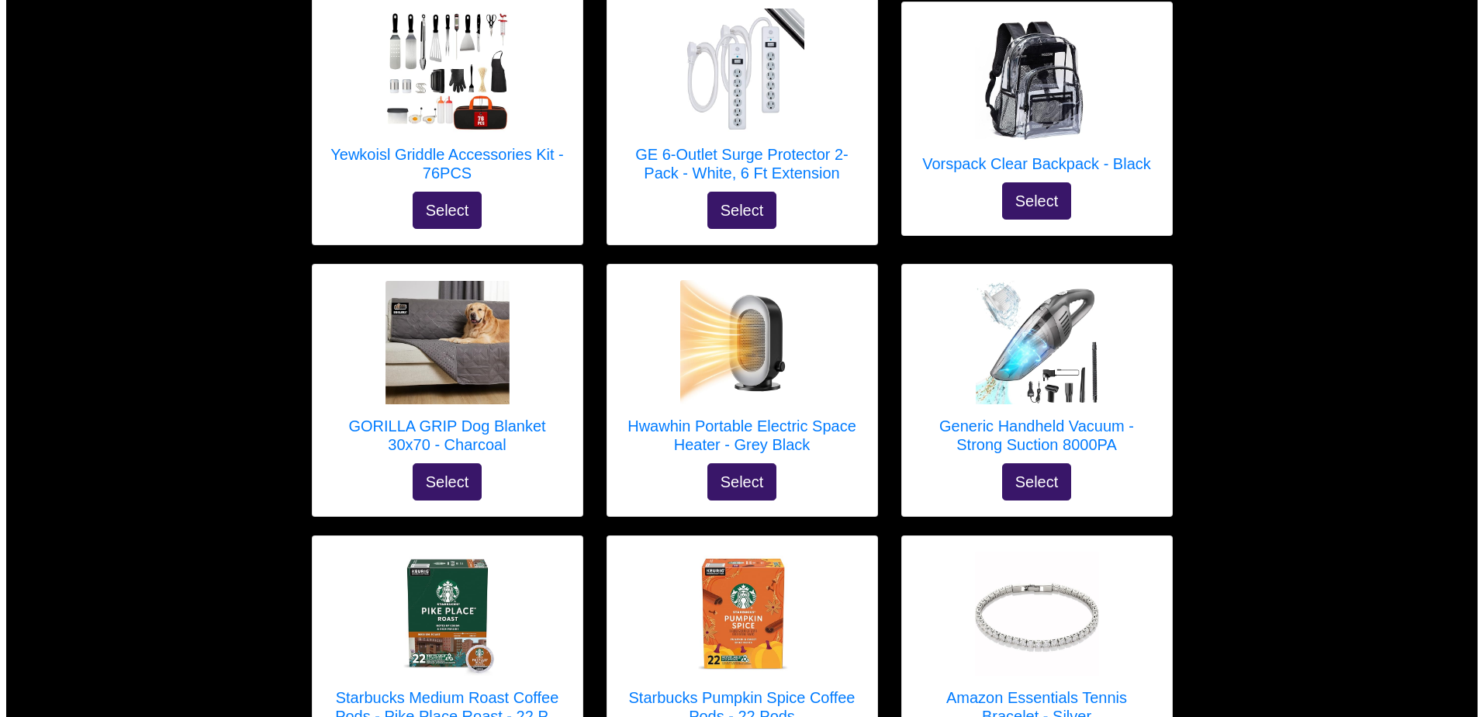
scroll to position [3112, 0]
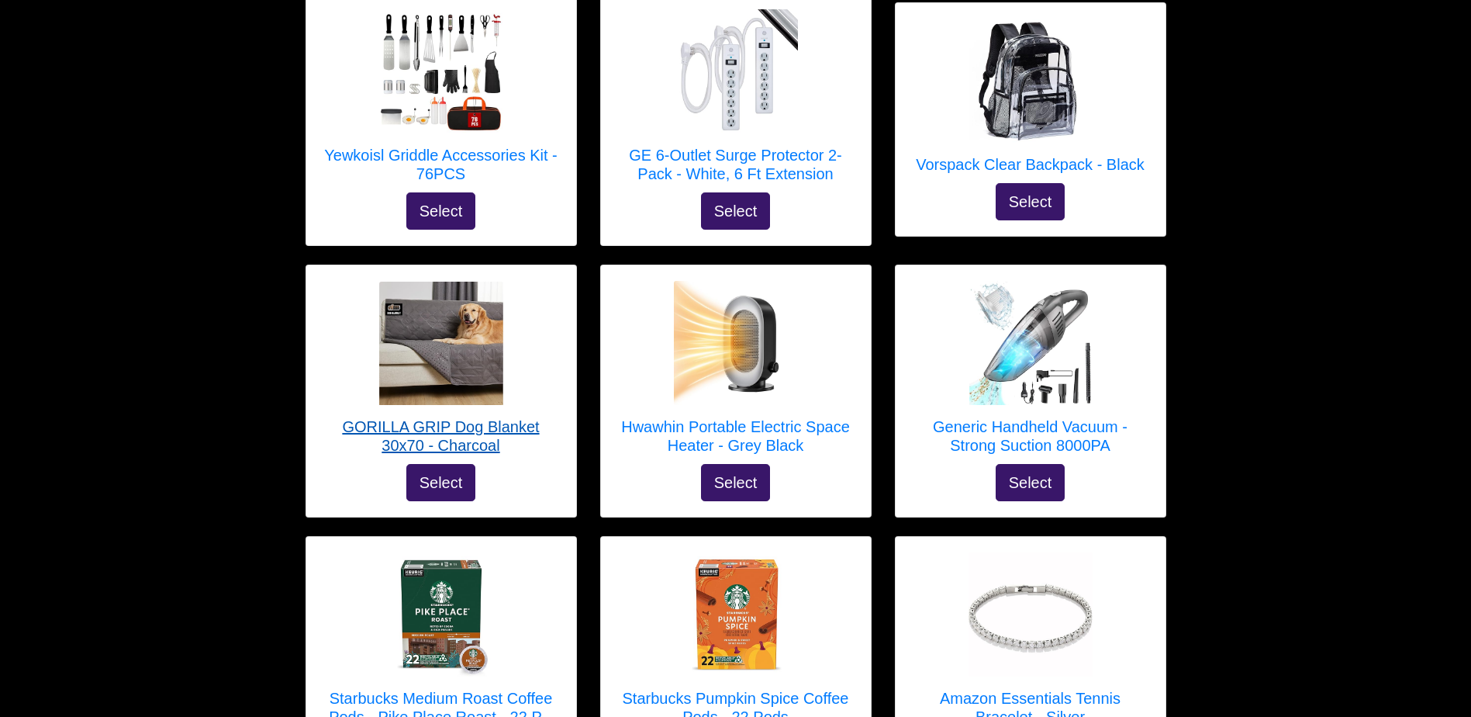
click at [488, 417] on h5 "GORILLA GRIP Dog Blanket 30x70 - Charcoal" at bounding box center [441, 435] width 239 height 37
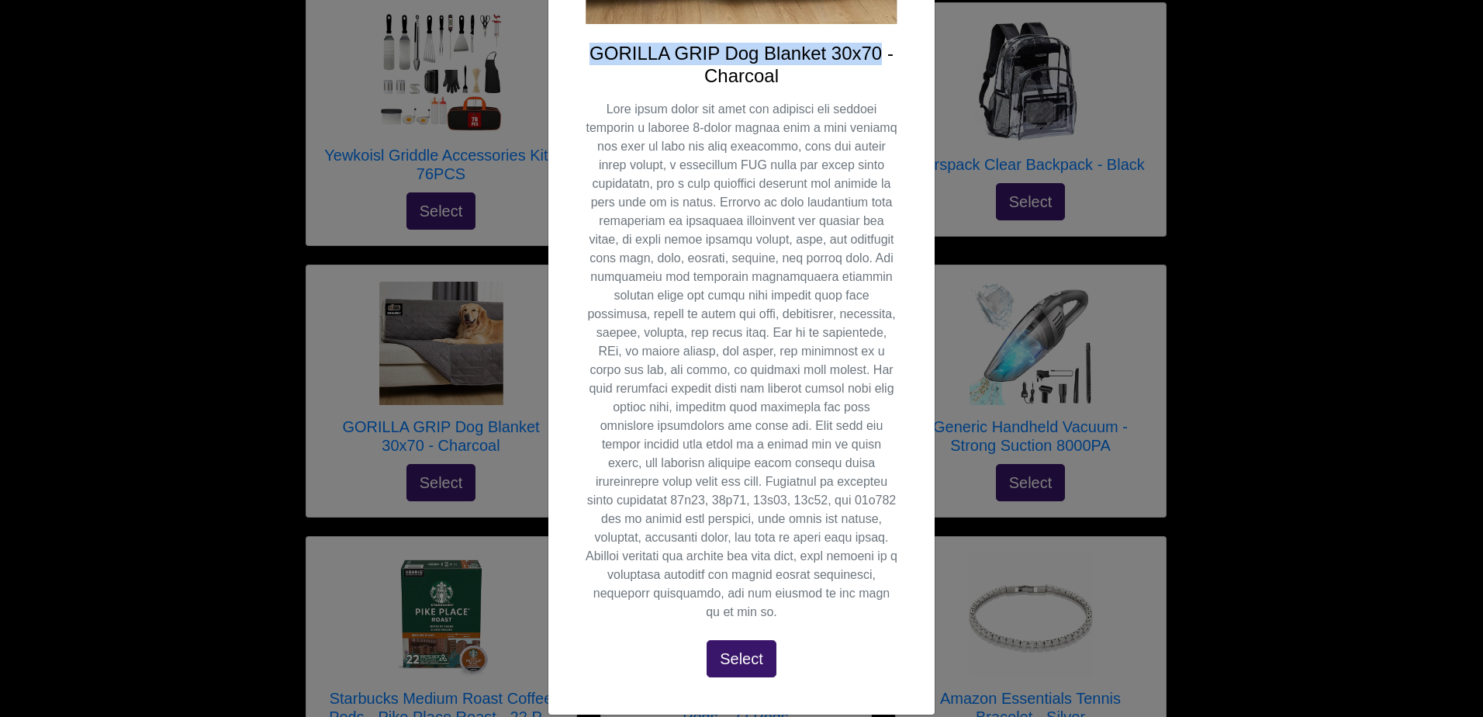
scroll to position [402, 0]
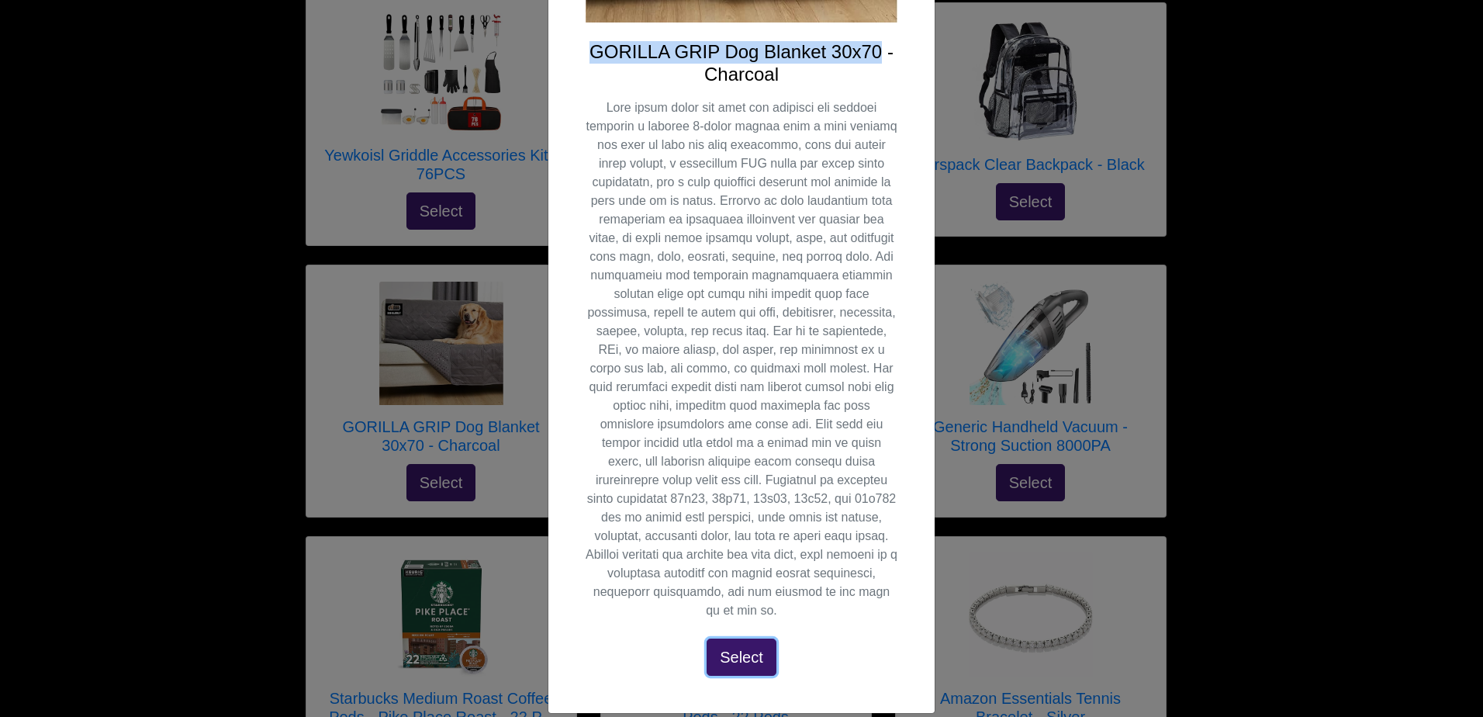
click at [745, 638] on button "Select" at bounding box center [741, 656] width 70 height 37
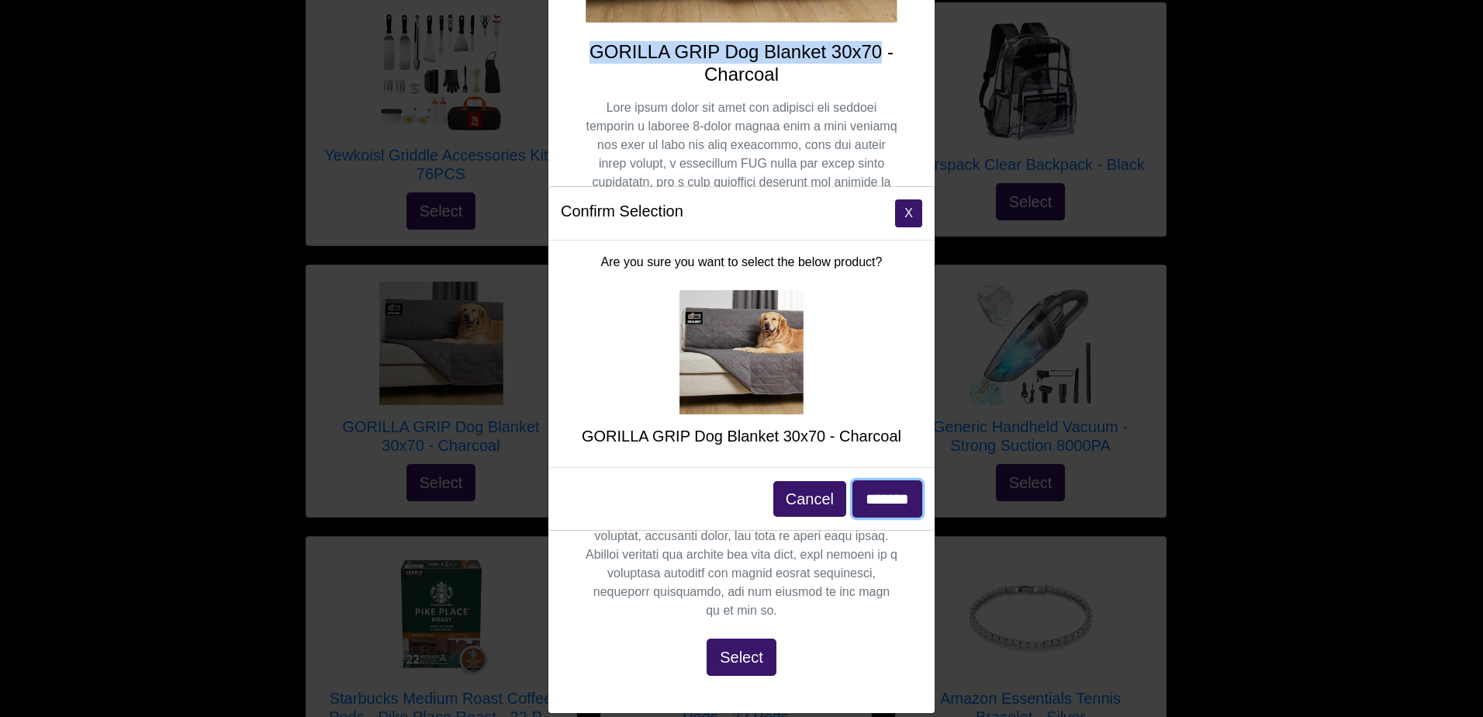
click at [883, 501] on input "*******" at bounding box center [887, 498] width 70 height 37
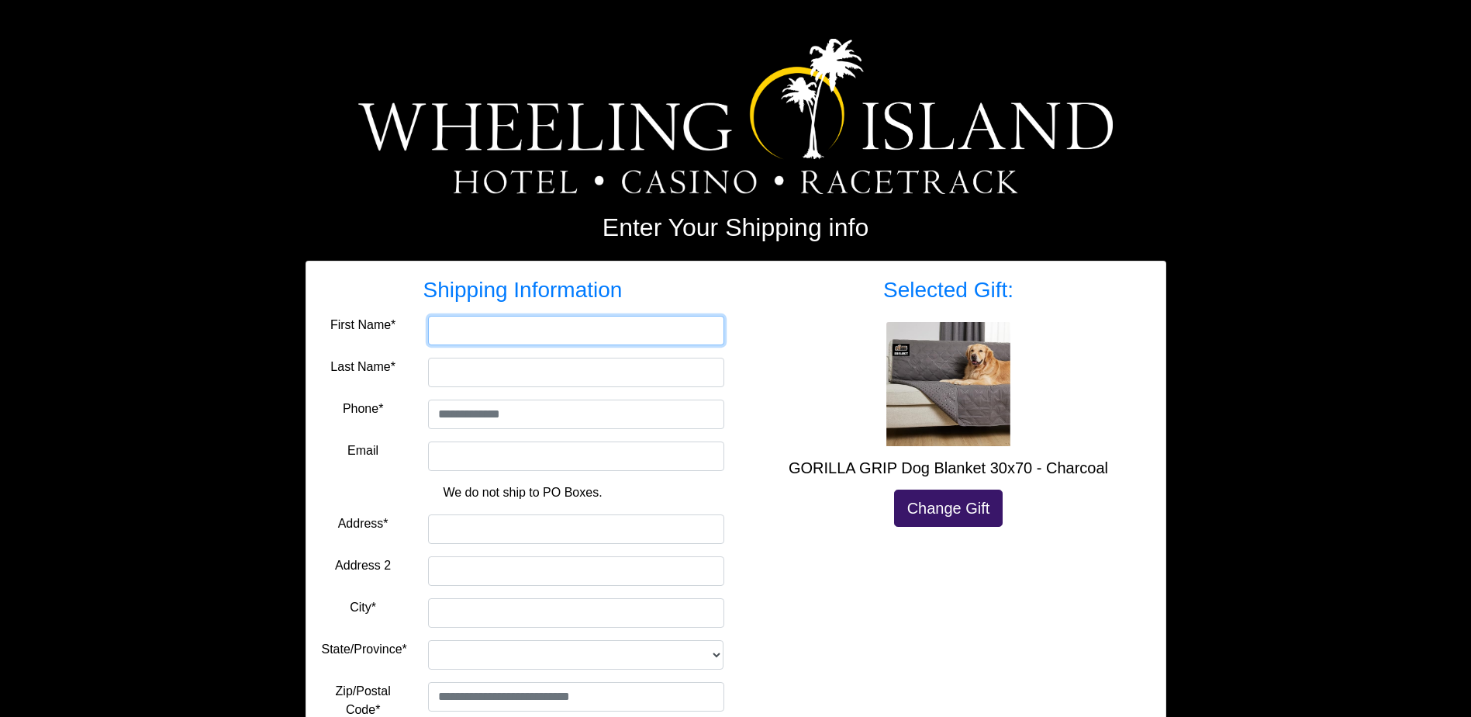
click at [439, 329] on input "First Name*" at bounding box center [576, 330] width 296 height 29
type input "***"
type input "******"
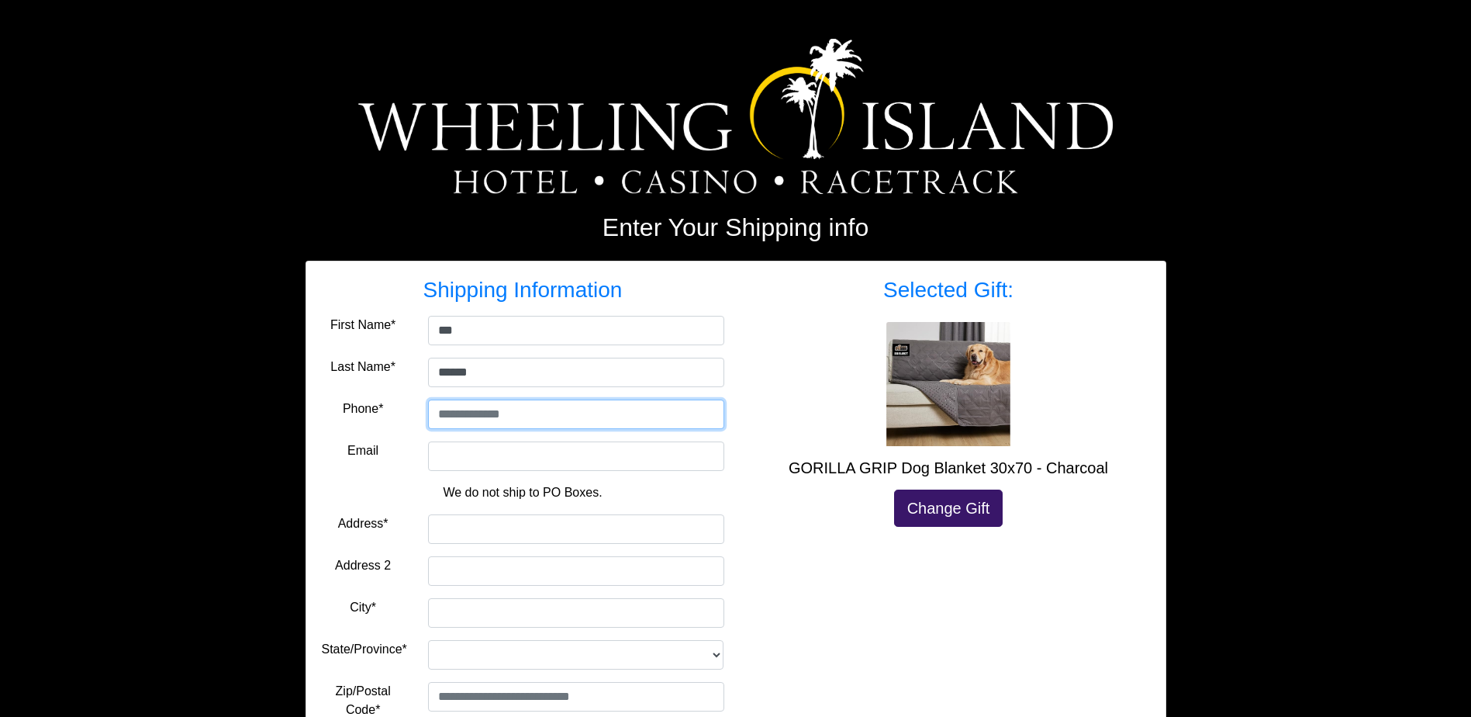
type input "**********"
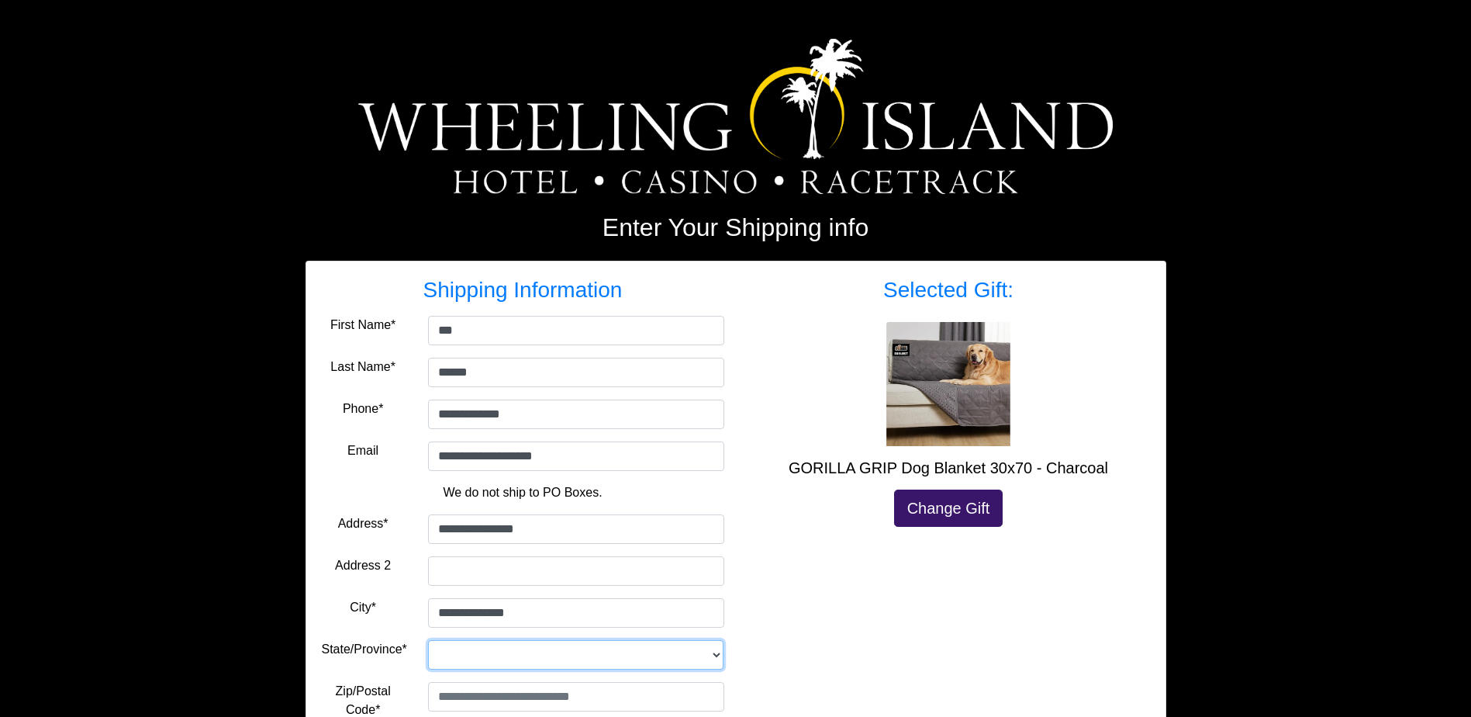
select select "**"
type input "*****"
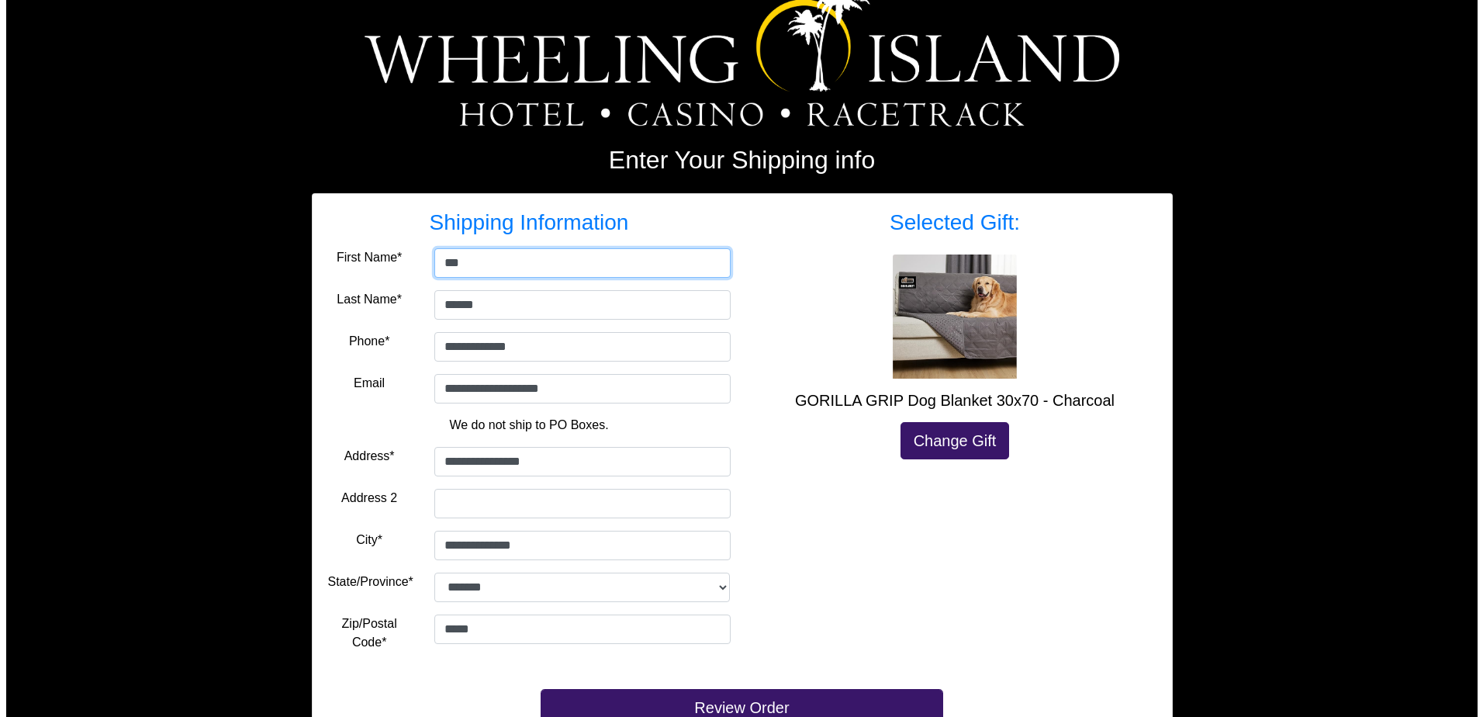
scroll to position [127, 0]
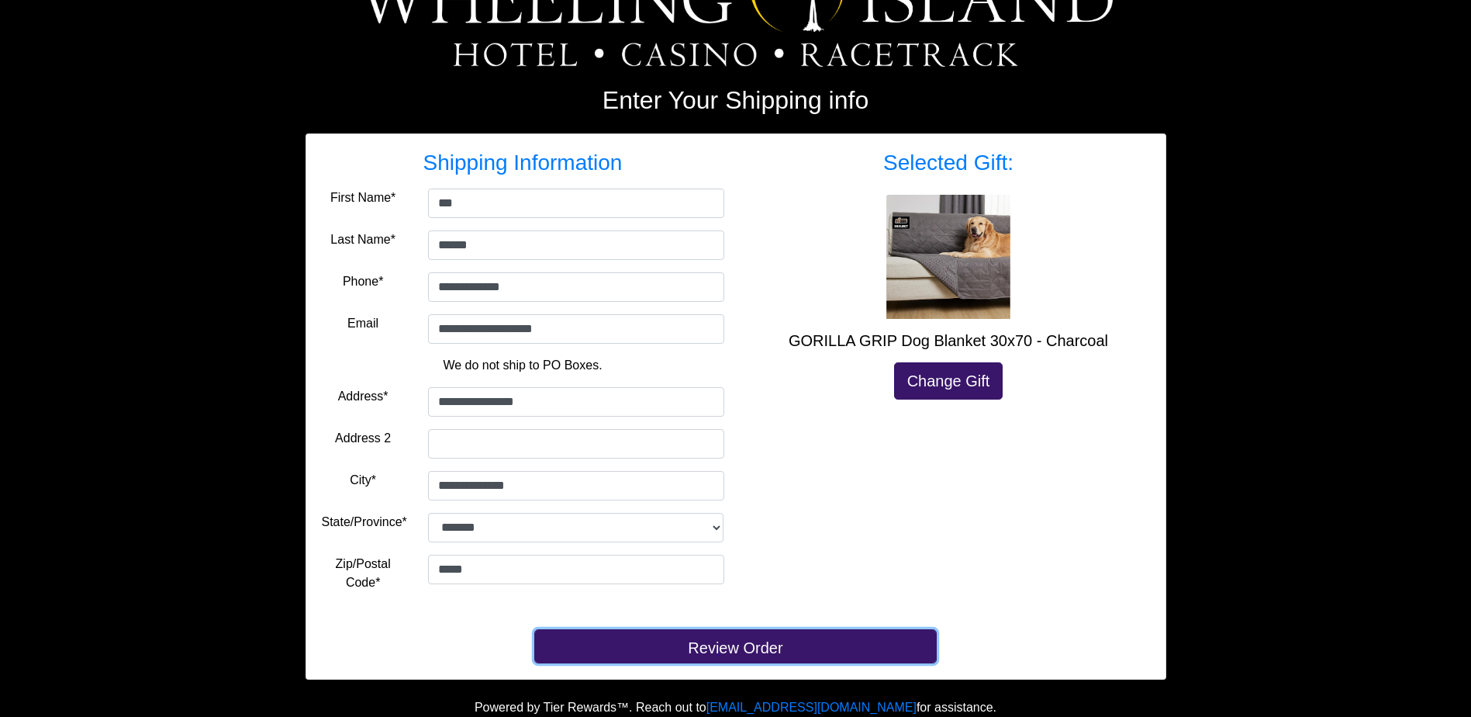
click at [819, 641] on button "Review Order" at bounding box center [735, 646] width 402 height 34
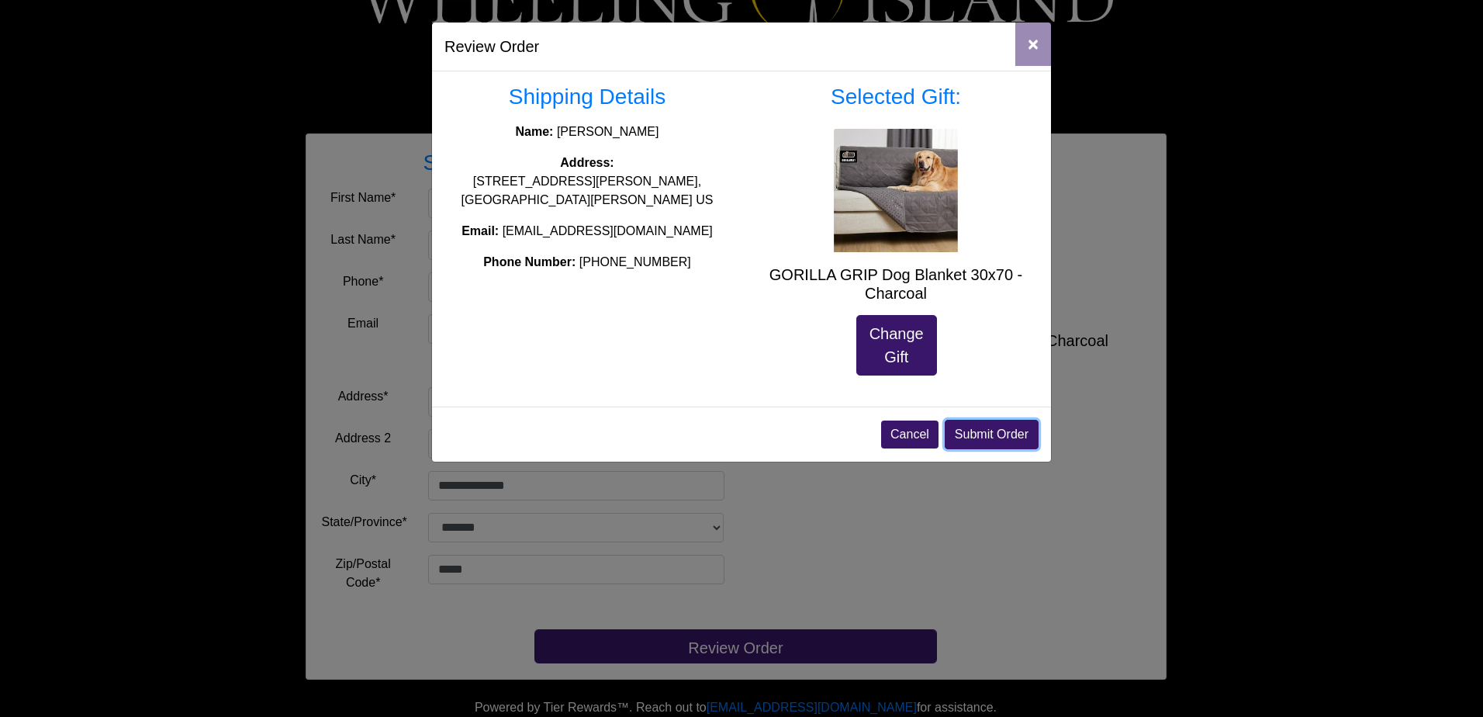
click at [983, 432] on button "Submit Order" at bounding box center [992, 434] width 94 height 29
